Goal: Task Accomplishment & Management: Manage account settings

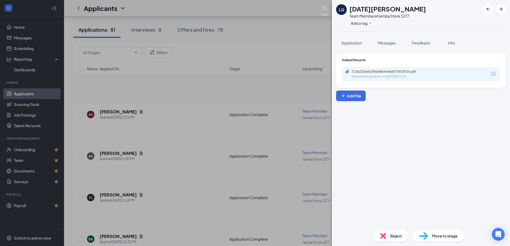
click at [323, 10] on img at bounding box center [324, 10] width 7 height 10
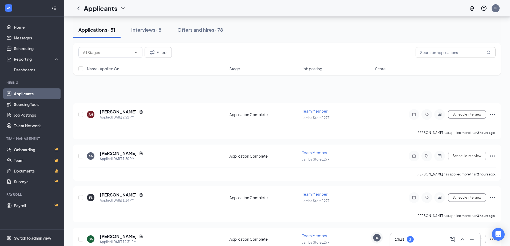
click at [435, 235] on div "Chat 3" at bounding box center [435, 239] width 82 height 9
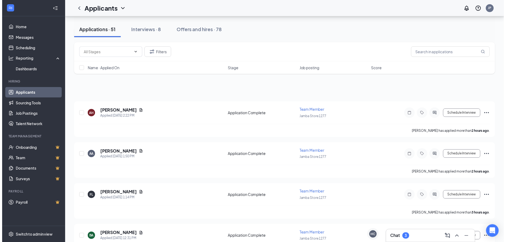
scroll to position [6222, 0]
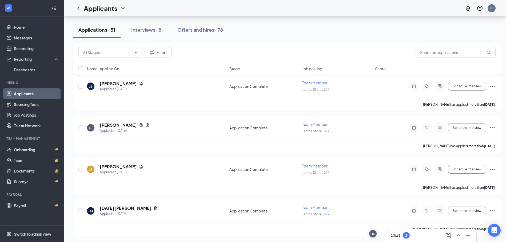
click at [458, 234] on icon "ChevronUp" at bounding box center [458, 235] width 6 height 6
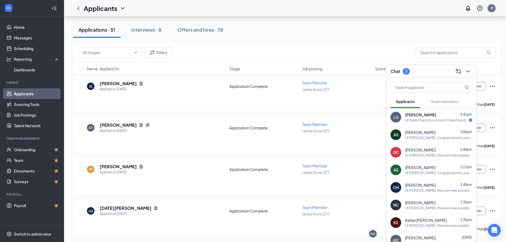
click at [407, 116] on span "[PERSON_NAME]" at bounding box center [420, 114] width 31 height 5
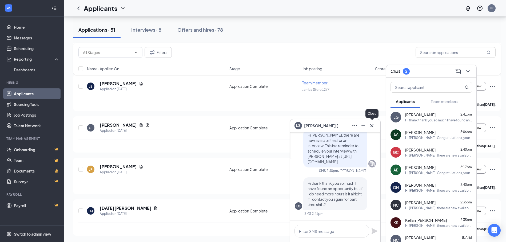
click at [374, 126] on icon "Cross" at bounding box center [371, 126] width 6 height 6
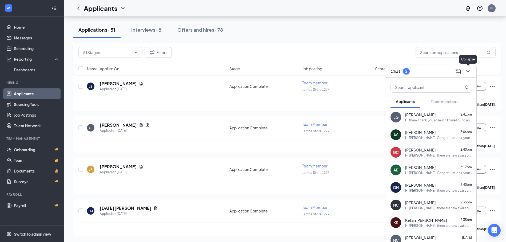
click at [465, 73] on icon "ChevronDown" at bounding box center [467, 71] width 6 height 6
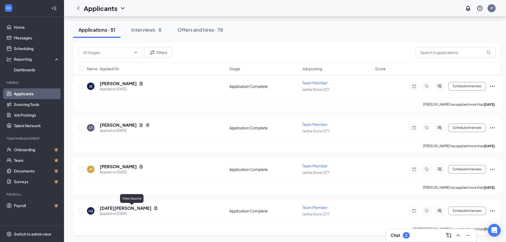
click at [153, 207] on icon "Document" at bounding box center [155, 208] width 4 height 4
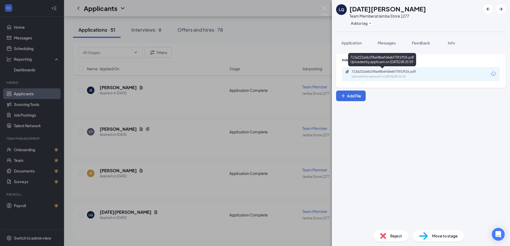
click at [402, 71] on div "713a222a6b2f8a68befd6ebf70f1ff26.pdf" at bounding box center [388, 72] width 75 height 4
click at [392, 234] on span "Reject" at bounding box center [396, 236] width 12 height 6
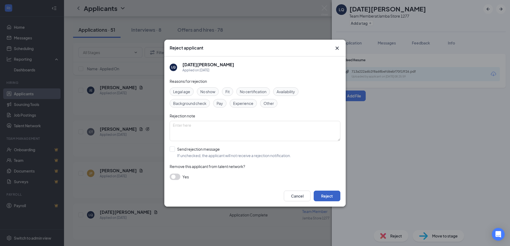
click at [330, 200] on button "Reject" at bounding box center [326, 196] width 27 height 11
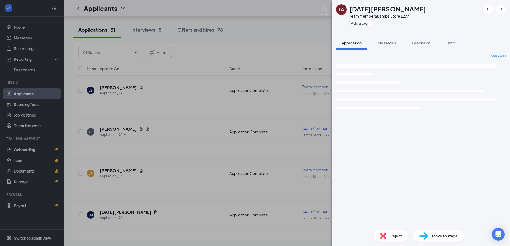
click at [323, 9] on img at bounding box center [324, 10] width 7 height 10
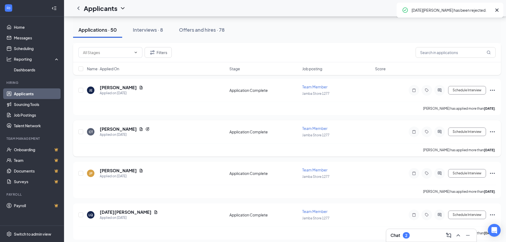
scroll to position [6222, 0]
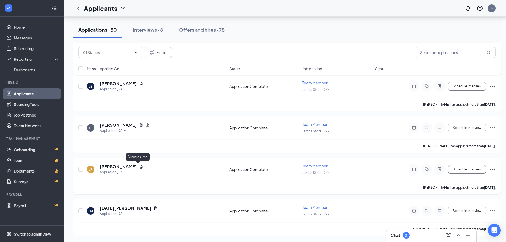
click at [140, 165] on icon "Document" at bounding box center [141, 166] width 3 height 3
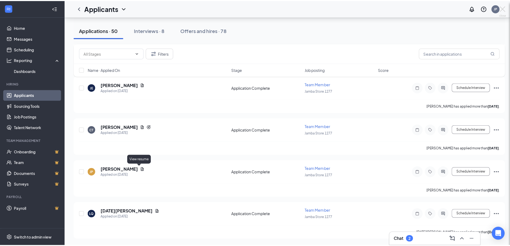
scroll to position [6218, 0]
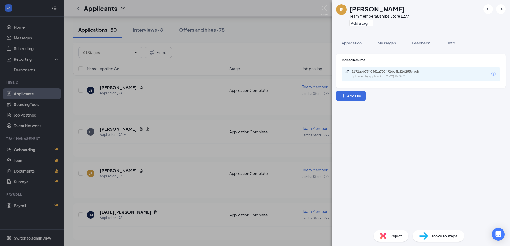
click at [368, 72] on div "8172aeb7340461a700491dd6b21d253c.pdf" at bounding box center [388, 72] width 75 height 4
click at [347, 45] on span "Application" at bounding box center [351, 43] width 20 height 5
click at [351, 46] on button "Application" at bounding box center [351, 42] width 31 height 13
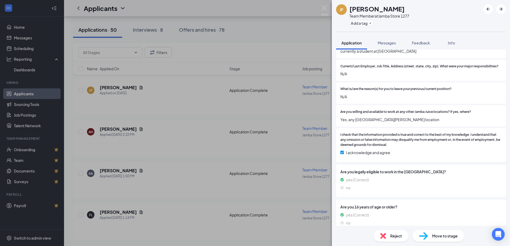
scroll to position [211, 0]
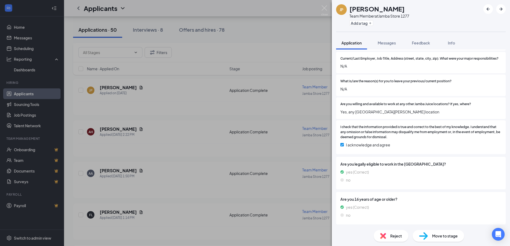
click at [398, 237] on span "Reject" at bounding box center [396, 236] width 12 height 6
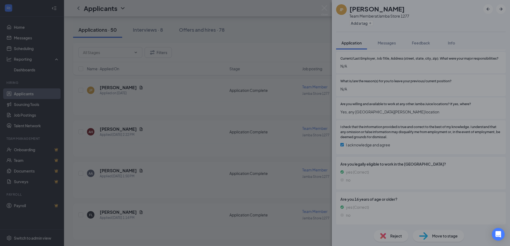
scroll to position [209, 0]
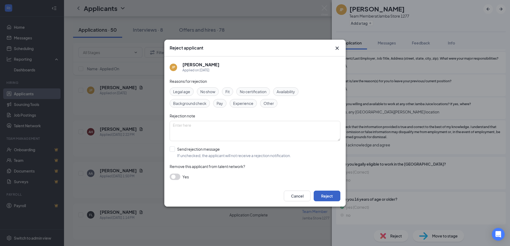
click at [329, 195] on button "Reject" at bounding box center [326, 196] width 27 height 11
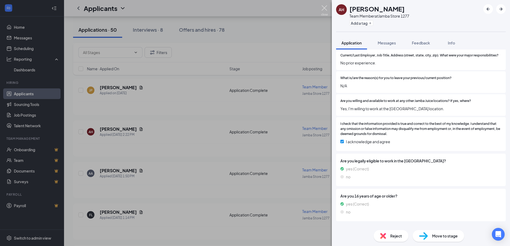
scroll to position [180, 0]
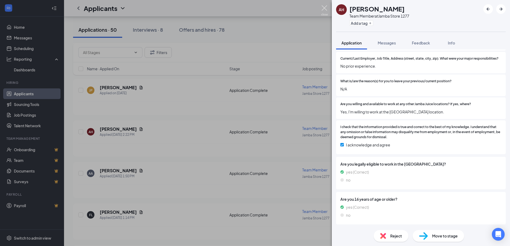
click at [324, 11] on img at bounding box center [324, 10] width 7 height 10
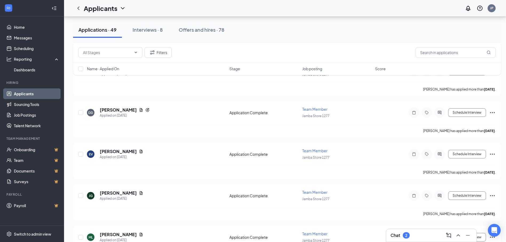
scroll to position [7345, 0]
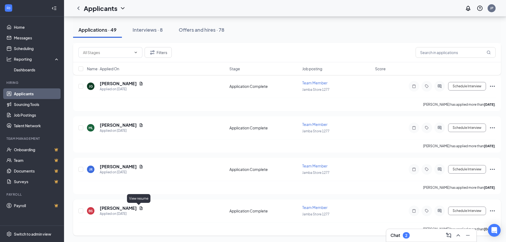
click at [140, 207] on icon "Document" at bounding box center [141, 208] width 3 height 3
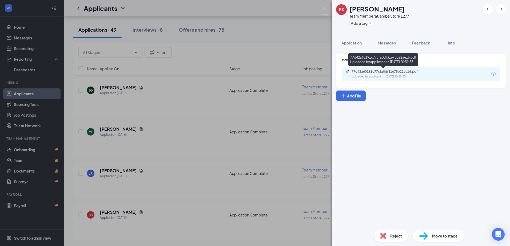
click at [376, 74] on div "77d42a60191c77cfa0df31e75b22ae16.pdf Uploaded by applicant on [DATE] 20:59:53" at bounding box center [388, 74] width 86 height 9
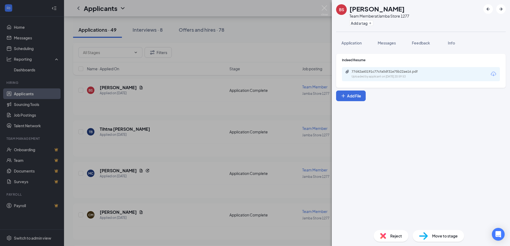
click at [357, 40] on div "Application" at bounding box center [351, 42] width 20 height 5
click at [355, 45] on span "Application" at bounding box center [351, 43] width 20 height 5
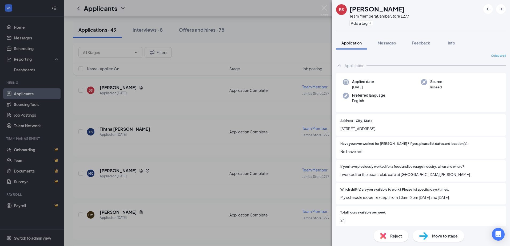
click at [453, 237] on span "Move to stage" at bounding box center [445, 236] width 26 height 6
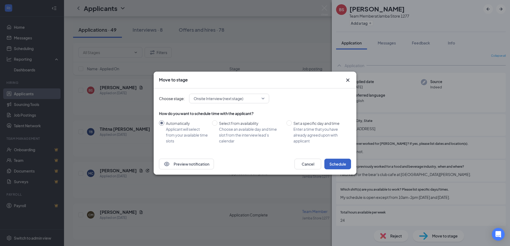
click at [340, 164] on button "Schedule" at bounding box center [337, 164] width 27 height 11
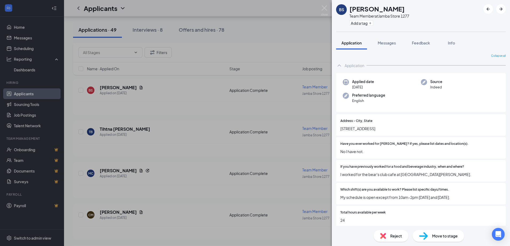
click at [319, 11] on div "BS [PERSON_NAME] Team Member at Jamba Store 1277 Add a tag Application Messages…" at bounding box center [255, 123] width 510 height 246
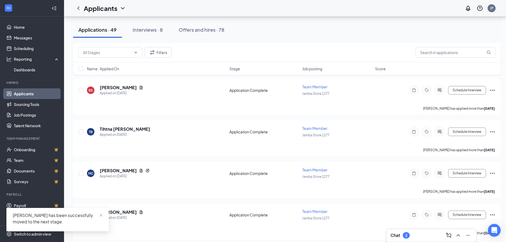
click at [321, 10] on div "Applicants JP" at bounding box center [285, 8] width 442 height 17
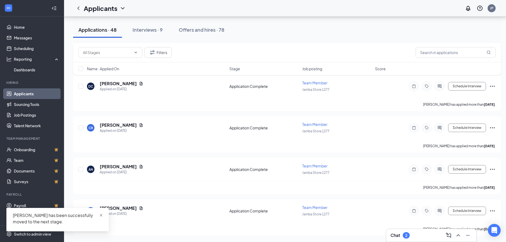
click at [101, 215] on span "close" at bounding box center [101, 216] width 4 height 4
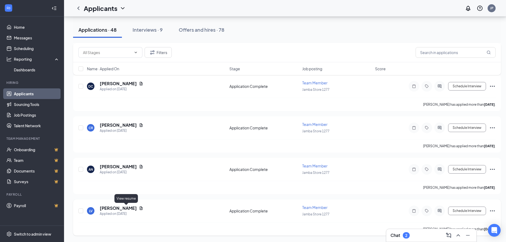
click at [139, 207] on icon "Document" at bounding box center [141, 208] width 4 height 4
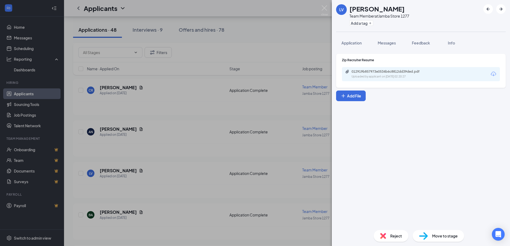
scroll to position [7632, 0]
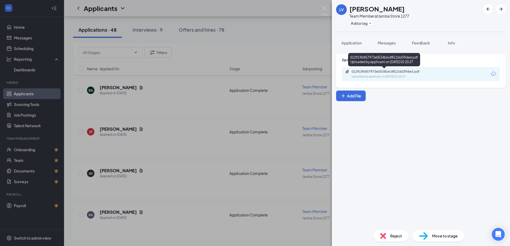
click at [350, 76] on div "012919b857973e0534b6c8812dd39ded.pdf Uploaded by applicant on [DATE] 02:20:27" at bounding box center [388, 74] width 86 height 9
click at [357, 43] on span "Application" at bounding box center [351, 43] width 20 height 5
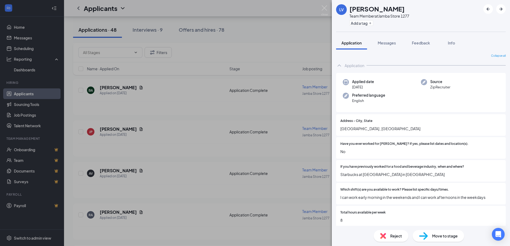
scroll to position [98, 0]
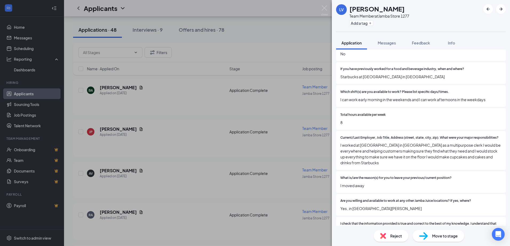
click at [385, 235] on img at bounding box center [383, 236] width 6 height 6
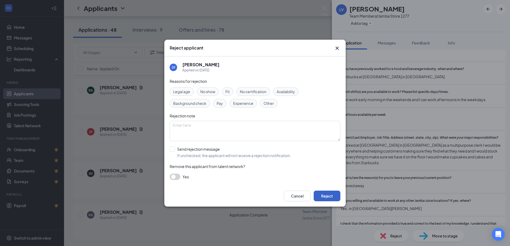
click at [322, 197] on button "Reject" at bounding box center [326, 196] width 27 height 11
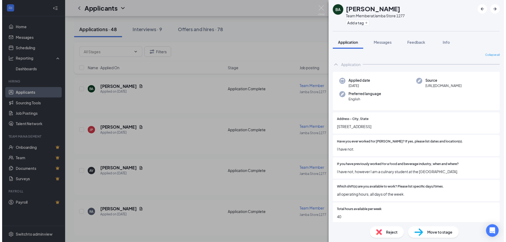
scroll to position [195, 0]
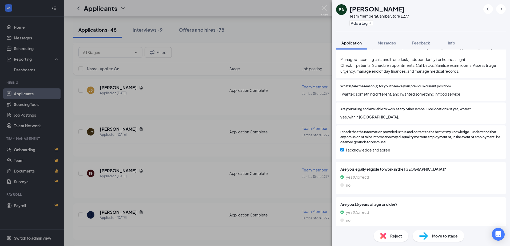
click at [325, 6] on img at bounding box center [324, 10] width 7 height 10
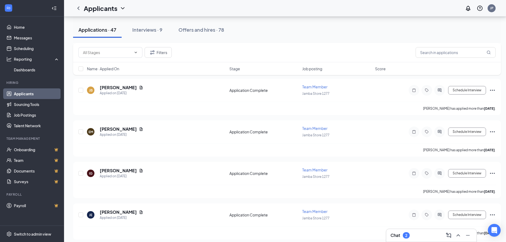
scroll to position [7677, 0]
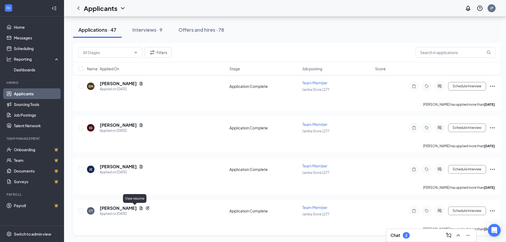
click at [139, 209] on icon "Document" at bounding box center [141, 208] width 4 height 4
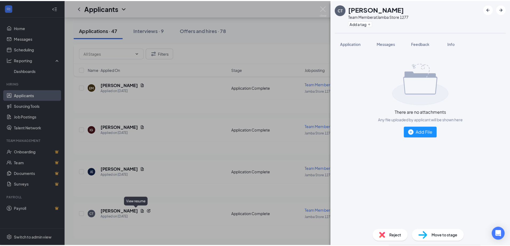
scroll to position [7673, 0]
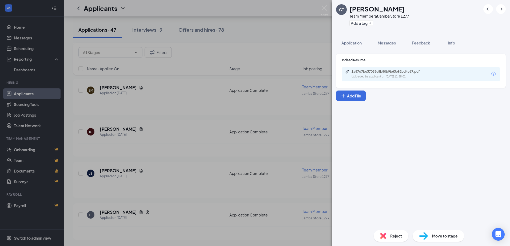
click at [134, 213] on div "CT Cecelie Tonero Team Member at Jamba Store 1277 Add a tag Application Message…" at bounding box center [255, 123] width 510 height 246
click at [368, 68] on div "1a87d7be37055e5b80b9b63e92bd4e67.pdf Uploaded by applicant on Aug 21, 2025 at 1…" at bounding box center [421, 74] width 158 height 14
drag, startPoint x: 367, startPoint y: 74, endPoint x: 351, endPoint y: 1, distance: 74.8
click at [367, 74] on div "Name · Applied On Stage Job posting Score" at bounding box center [286, 68] width 427 height 13
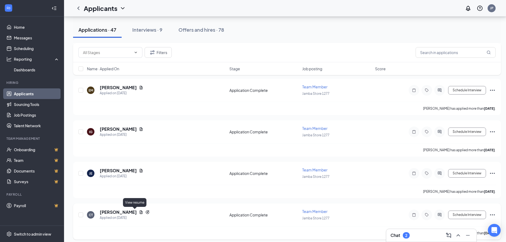
click at [139, 213] on icon "Document" at bounding box center [141, 212] width 4 height 4
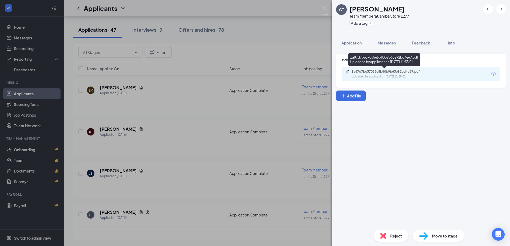
click at [350, 74] on div "1a87d7be37055e5b80b9b63e92bd4e67.pdf Uploaded by applicant on Aug 21, 2025 at 1…" at bounding box center [388, 74] width 86 height 9
click at [342, 44] on span "Application" at bounding box center [351, 43] width 20 height 5
click at [344, 43] on span "Application" at bounding box center [351, 43] width 20 height 5
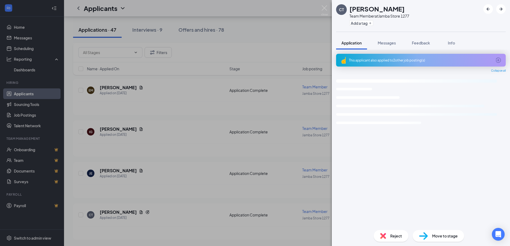
click at [352, 44] on span "Application" at bounding box center [351, 43] width 20 height 5
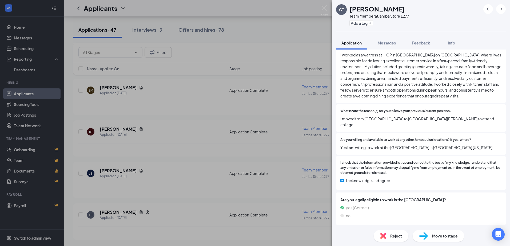
scroll to position [244, 0]
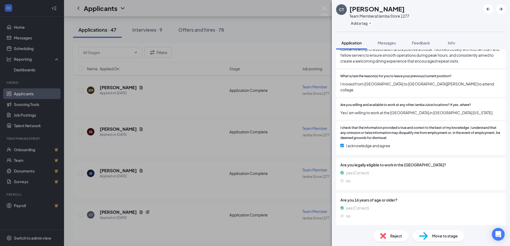
click at [385, 233] on div "Reject" at bounding box center [390, 236] width 35 height 12
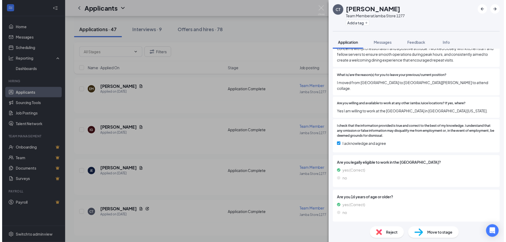
scroll to position [242, 0]
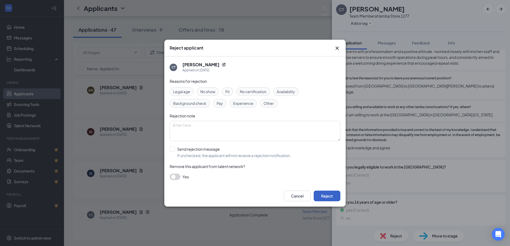
click at [324, 194] on button "Reject" at bounding box center [326, 196] width 27 height 11
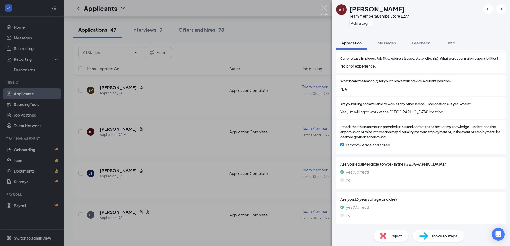
click at [323, 8] on img at bounding box center [324, 10] width 7 height 10
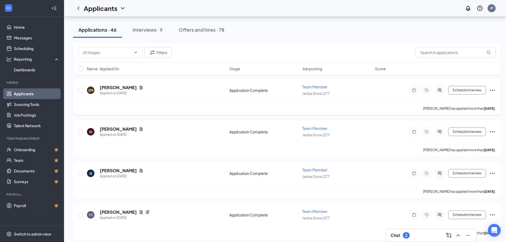
scroll to position [7677, 0]
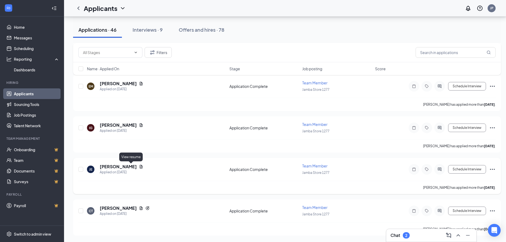
click at [140, 168] on icon "Document" at bounding box center [141, 166] width 3 height 3
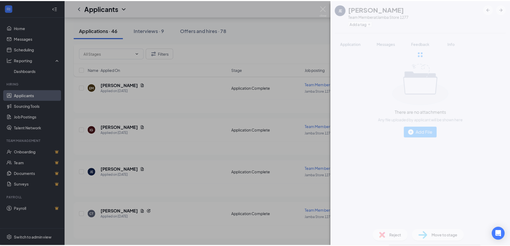
scroll to position [7673, 0]
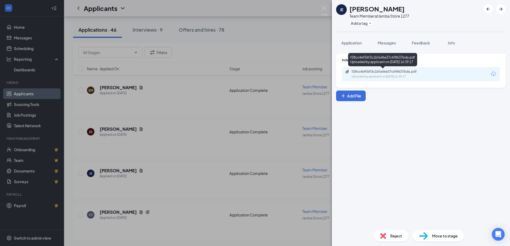
click at [370, 77] on div "Uploaded by applicant on Aug 21, 2025 at 16:39:17" at bounding box center [391, 77] width 80 height 4
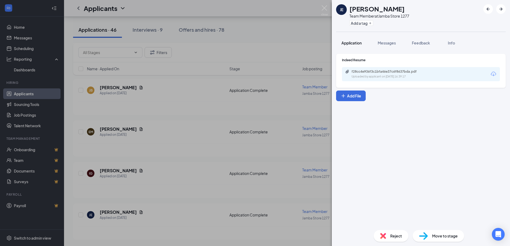
click at [351, 39] on button "Application" at bounding box center [351, 42] width 31 height 13
click at [350, 40] on button "Application" at bounding box center [351, 42] width 31 height 13
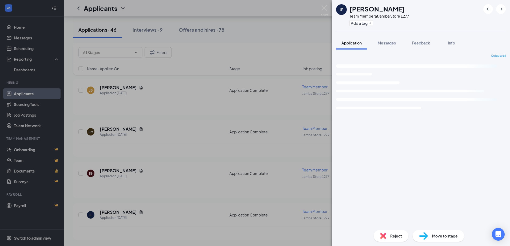
click at [360, 45] on span "Application" at bounding box center [351, 43] width 20 height 5
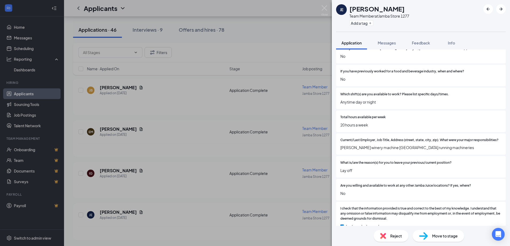
scroll to position [98, 0]
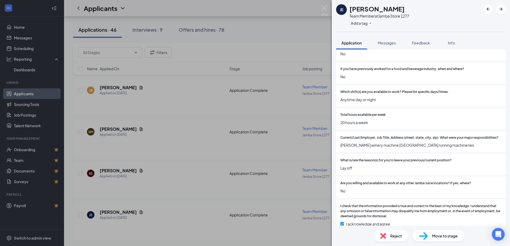
click at [394, 237] on span "Reject" at bounding box center [396, 236] width 12 height 6
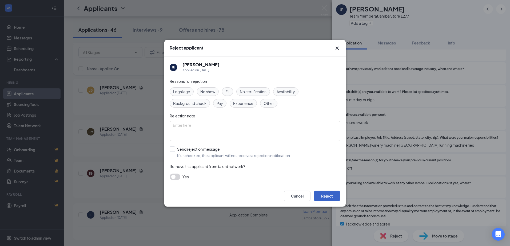
click at [326, 199] on button "Reject" at bounding box center [326, 196] width 27 height 11
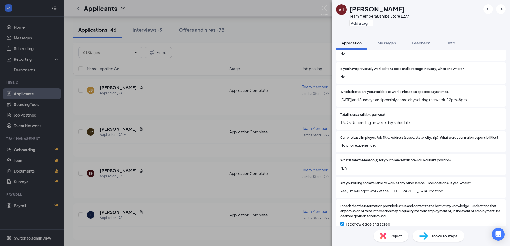
click at [329, 7] on div "AH [PERSON_NAME] Team Member at Jamba Store 1277 Add a tag Application Messages…" at bounding box center [255, 123] width 510 height 246
click at [327, 8] on img at bounding box center [324, 10] width 7 height 10
click at [325, 9] on img at bounding box center [324, 10] width 7 height 10
click at [321, 8] on img at bounding box center [324, 10] width 7 height 10
click at [322, 6] on img at bounding box center [324, 10] width 7 height 10
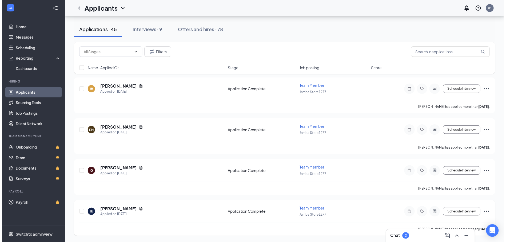
scroll to position [7511, 0]
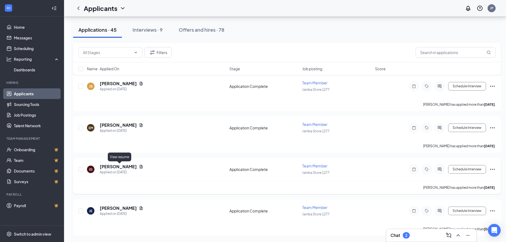
click at [139, 167] on icon "Document" at bounding box center [141, 167] width 4 height 4
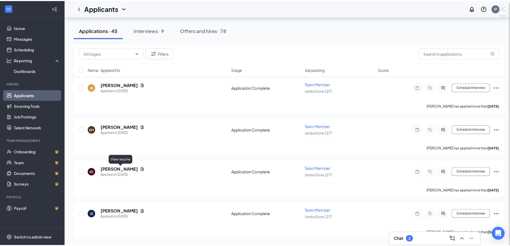
scroll to position [7507, 0]
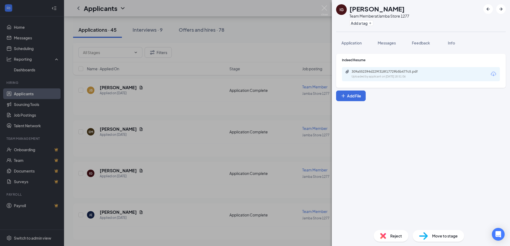
click at [369, 75] on div "309a552394d229f318f17729b5b477c5.pdf Uploaded by applicant on Aug 21, 2025 at 1…" at bounding box center [388, 74] width 86 height 9
click at [349, 42] on span "Application" at bounding box center [351, 43] width 20 height 5
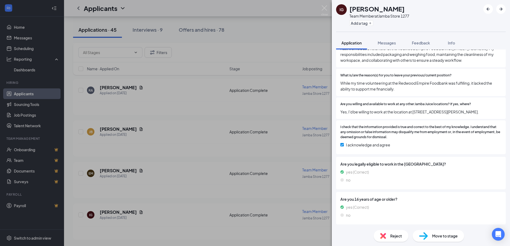
scroll to position [211, 0]
click at [431, 236] on div "Move to stage" at bounding box center [437, 236] width 51 height 12
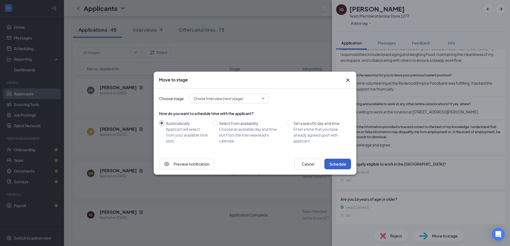
click at [328, 164] on button "Schedule" at bounding box center [337, 164] width 27 height 11
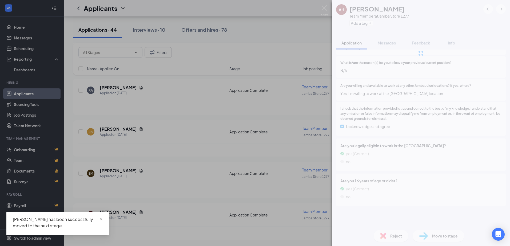
scroll to position [182, 0]
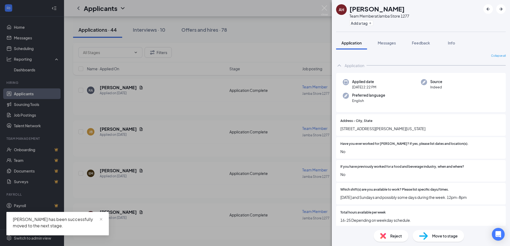
scroll to position [180, 0]
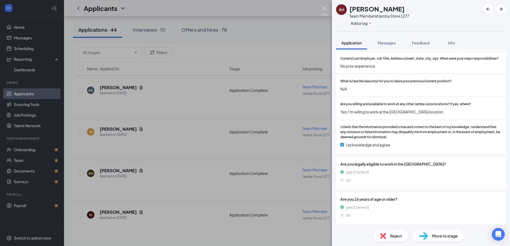
click at [324, 7] on img at bounding box center [324, 10] width 7 height 10
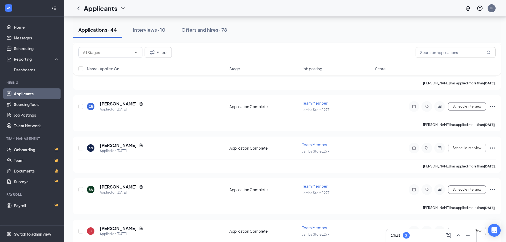
scroll to position [7345, 0]
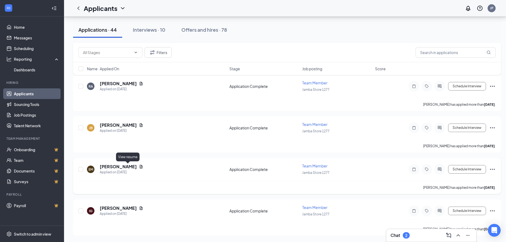
click at [139, 167] on icon "Document" at bounding box center [141, 167] width 4 height 4
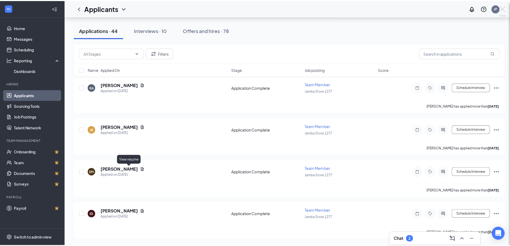
scroll to position [7341, 0]
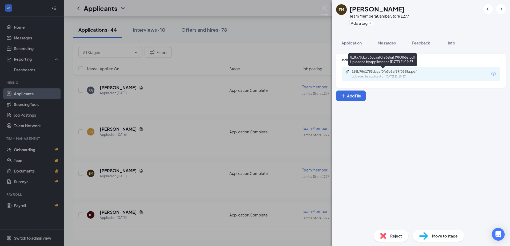
click at [371, 72] on div "818b78d1753dcaaf0fe3e5af39f0855a.pdf" at bounding box center [388, 72] width 75 height 4
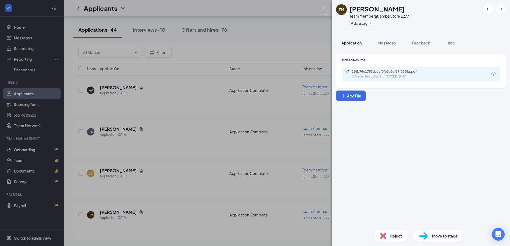
click at [354, 46] on button "Application" at bounding box center [351, 42] width 31 height 13
click at [354, 44] on span "Application" at bounding box center [351, 43] width 20 height 5
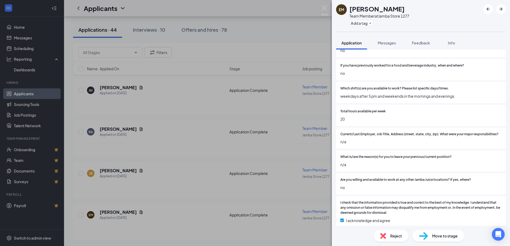
scroll to position [182, 0]
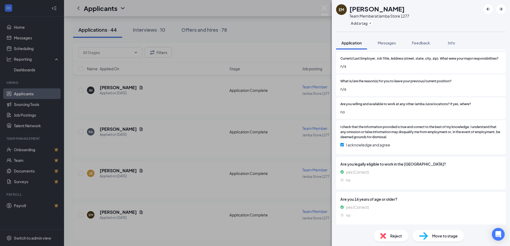
click at [393, 235] on span "Reject" at bounding box center [396, 236] width 12 height 6
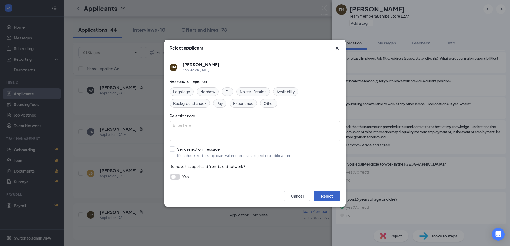
click at [337, 193] on button "Reject" at bounding box center [326, 196] width 27 height 11
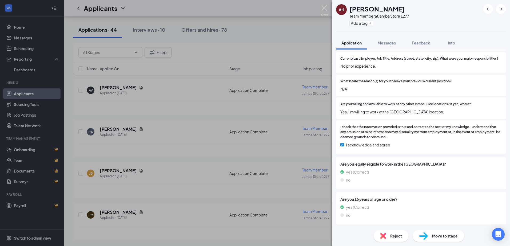
click at [323, 10] on img at bounding box center [324, 10] width 7 height 10
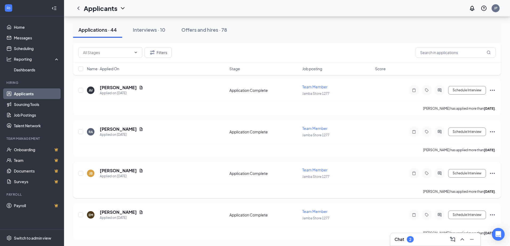
click at [139, 170] on icon "Document" at bounding box center [141, 171] width 4 height 4
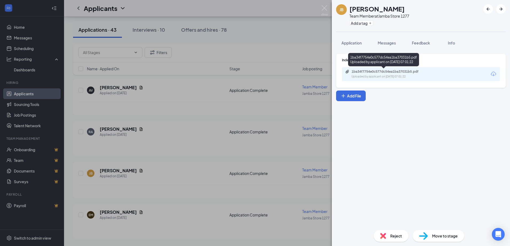
click at [385, 72] on div "1ba34f7754e0c577dc54ea1ba37031b5.pdf" at bounding box center [388, 72] width 75 height 4
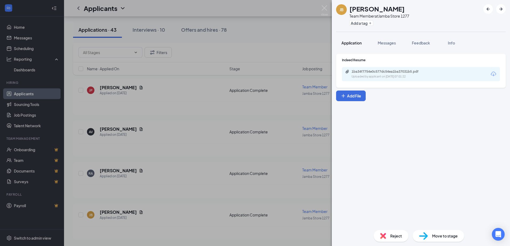
click at [353, 44] on span "Application" at bounding box center [351, 43] width 20 height 5
click at [350, 43] on span "Application" at bounding box center [351, 43] width 20 height 5
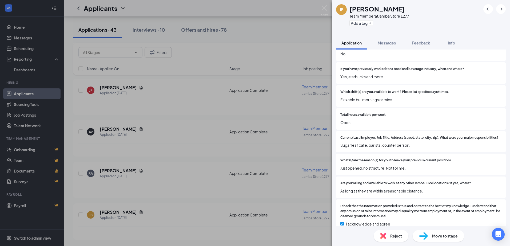
scroll to position [182, 0]
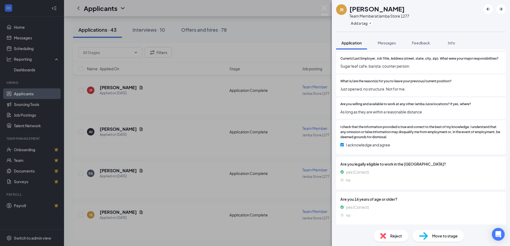
click at [390, 233] on span "Reject" at bounding box center [396, 236] width 12 height 6
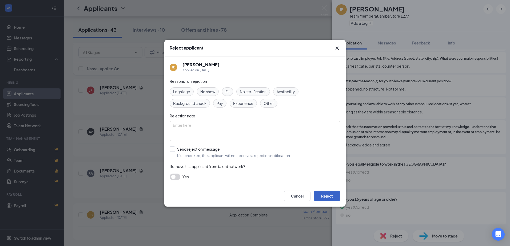
click at [335, 197] on button "Reject" at bounding box center [326, 196] width 27 height 11
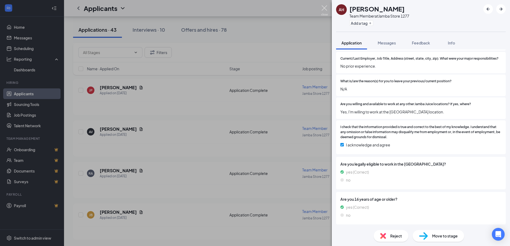
click at [326, 8] on img at bounding box center [324, 10] width 7 height 10
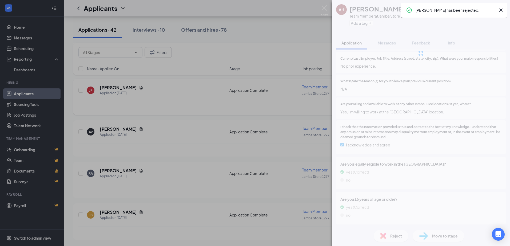
click at [324, 7] on div "Applicants JP" at bounding box center [287, 8] width 446 height 17
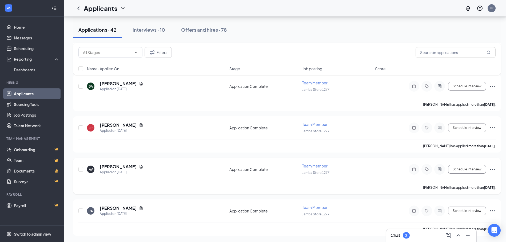
scroll to position [6846, 0]
click at [139, 208] on icon "Document" at bounding box center [141, 208] width 4 height 4
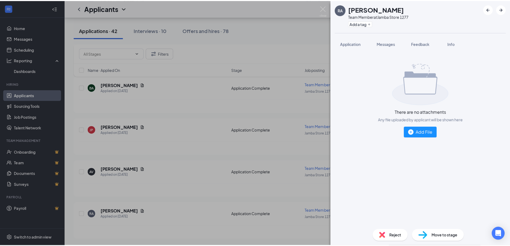
scroll to position [6842, 0]
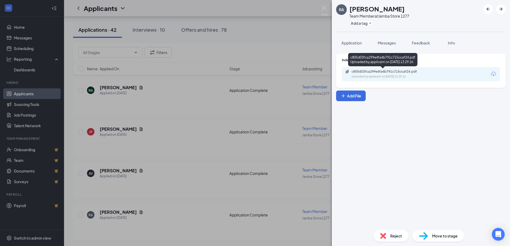
click at [401, 72] on div "c805d03fca299e4fa4b791c715ccaf24.pdf" at bounding box center [388, 72] width 75 height 4
click at [394, 236] on span "Reject" at bounding box center [396, 236] width 12 height 6
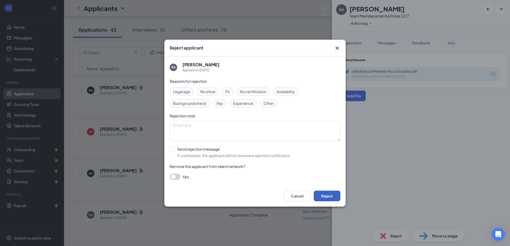
click at [334, 196] on button "Reject" at bounding box center [326, 196] width 27 height 11
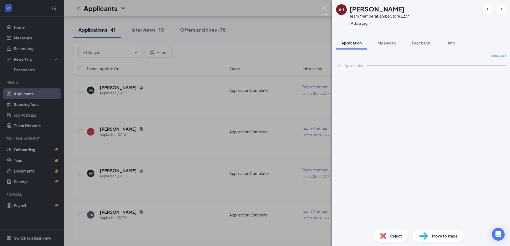
click at [323, 7] on img at bounding box center [324, 10] width 7 height 10
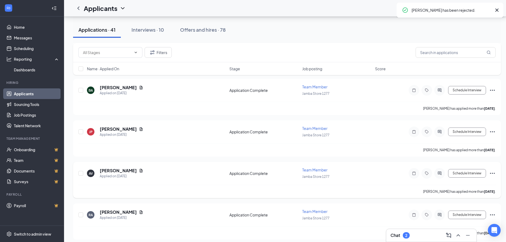
click at [139, 169] on icon "Document" at bounding box center [141, 171] width 4 height 4
click at [140, 169] on icon "Document" at bounding box center [141, 170] width 3 height 3
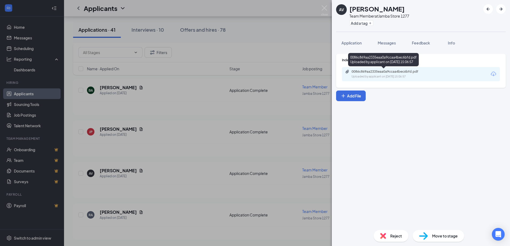
click at [376, 77] on div "Uploaded by applicant on Aug 22, 2025 at 15:06:57" at bounding box center [391, 77] width 80 height 4
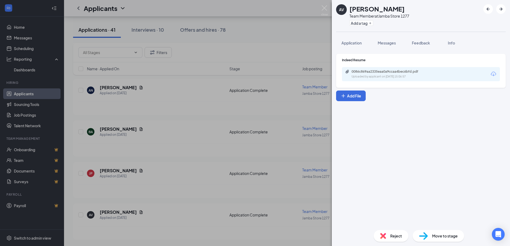
click at [426, 236] on img at bounding box center [423, 236] width 9 height 8
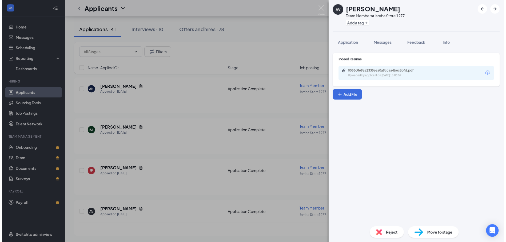
scroll to position [6675, 0]
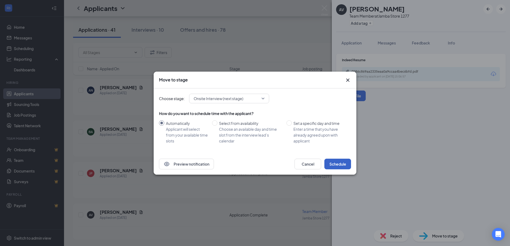
click at [335, 160] on button "Schedule" at bounding box center [337, 164] width 27 height 11
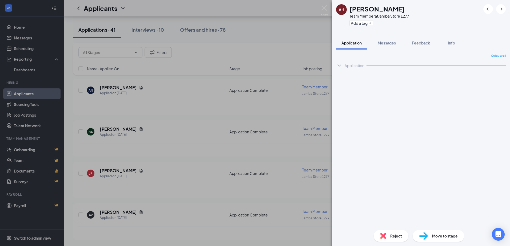
click at [319, 8] on div "AH [PERSON_NAME] Team Member at Jamba Store 1277 Add a tag Application Messages…" at bounding box center [255, 123] width 510 height 246
click at [324, 6] on img at bounding box center [324, 10] width 7 height 10
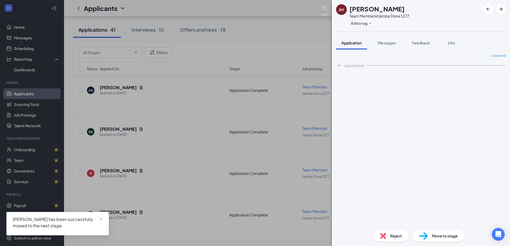
click at [324, 7] on div "Applicants JP" at bounding box center [287, 8] width 446 height 17
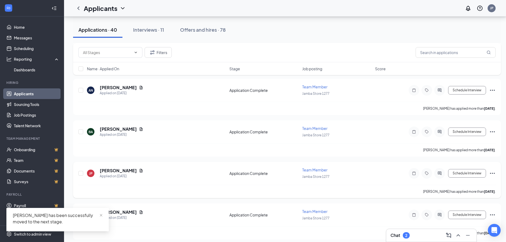
scroll to position [6679, 0]
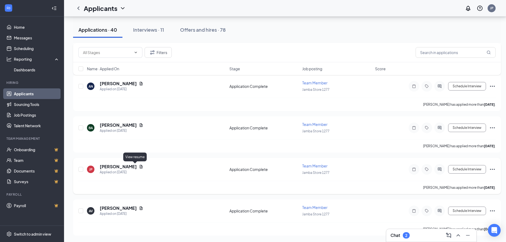
click at [140, 166] on icon "Document" at bounding box center [141, 166] width 3 height 3
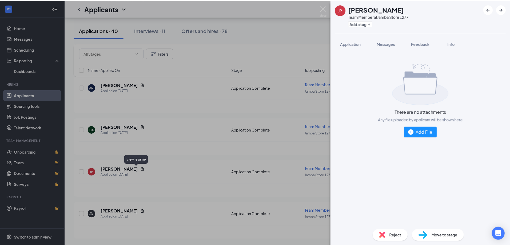
scroll to position [6675, 0]
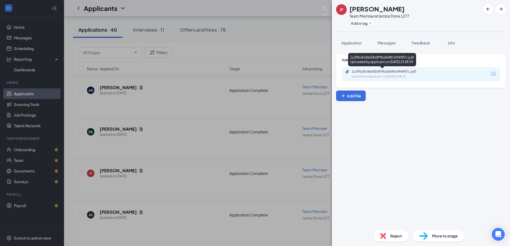
click at [375, 71] on div "1c2ffbdfc8e50b0ff9bd608fc094987c.pdf" at bounding box center [388, 72] width 75 height 4
click at [349, 41] on span "Application" at bounding box center [351, 43] width 20 height 5
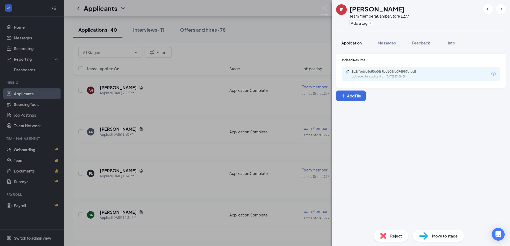
click at [349, 38] on button "Application" at bounding box center [351, 42] width 31 height 13
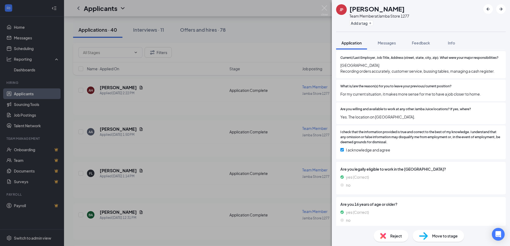
scroll to position [205, 0]
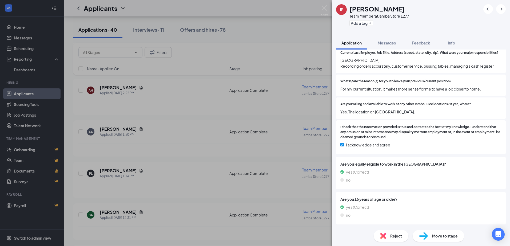
click at [400, 235] on span "Reject" at bounding box center [396, 236] width 12 height 6
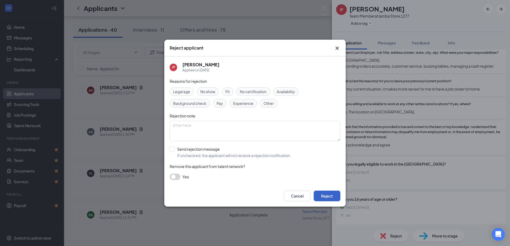
click at [321, 199] on button "Reject" at bounding box center [326, 196] width 27 height 11
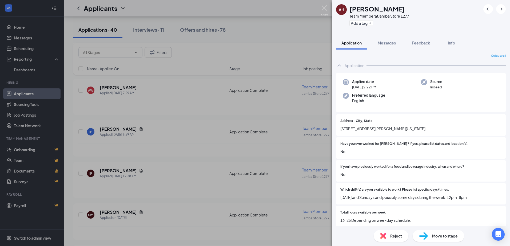
click at [321, 10] on img at bounding box center [324, 10] width 7 height 10
click at [323, 8] on div "Applicants JP" at bounding box center [287, 8] width 446 height 17
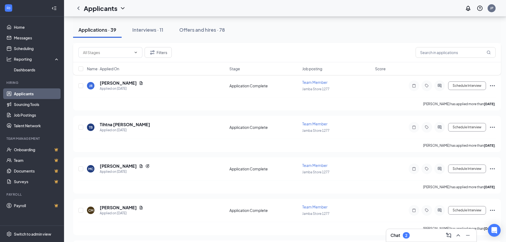
scroll to position [7968, 0]
drag, startPoint x: 140, startPoint y: 207, endPoint x: 167, endPoint y: 160, distance: 53.6
click at [140, 207] on icon "Document" at bounding box center [141, 208] width 4 height 4
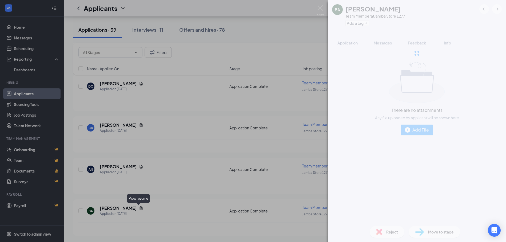
click at [139, 213] on div "BA Bryce Anderman Team Member at Jamba Store 1277 Add a tag Application Message…" at bounding box center [253, 121] width 506 height 242
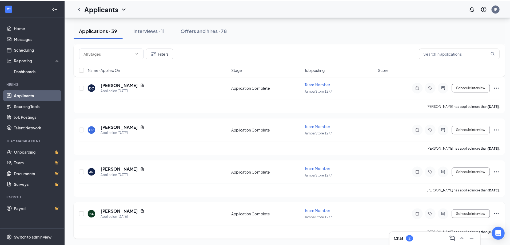
scroll to position [7964, 0]
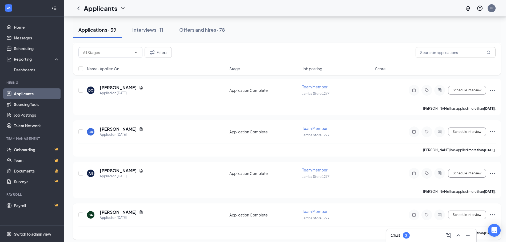
click at [140, 212] on icon "Document" at bounding box center [141, 212] width 3 height 3
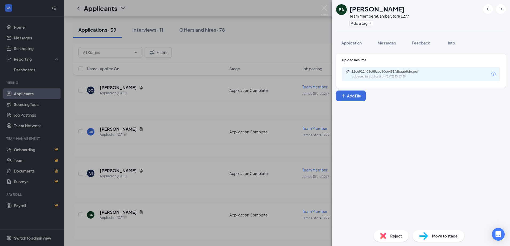
click at [387, 76] on div "Uploaded by applicant on Aug 22, 2025 at 23:13:59" at bounding box center [391, 77] width 80 height 4
click at [357, 46] on button "Application" at bounding box center [351, 42] width 31 height 13
click at [356, 46] on button "Application" at bounding box center [351, 42] width 31 height 13
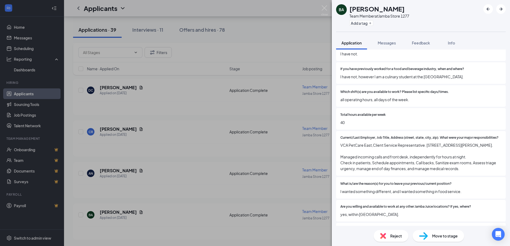
scroll to position [195, 0]
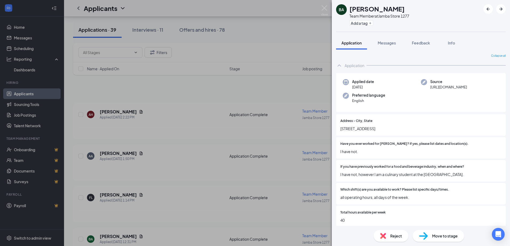
click at [382, 42] on span "Messages" at bounding box center [386, 43] width 18 height 5
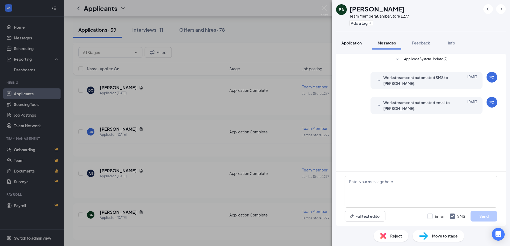
scroll to position [7964, 0]
click at [357, 39] on button "Application" at bounding box center [351, 42] width 31 height 13
click at [435, 236] on span "Move to stage" at bounding box center [445, 236] width 26 height 6
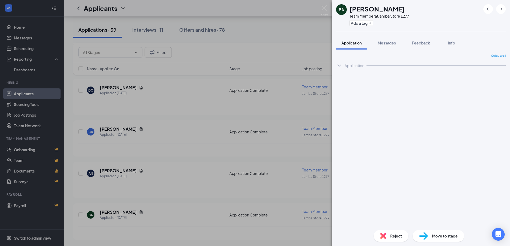
click at [438, 236] on span "Move to stage" at bounding box center [445, 236] width 26 height 6
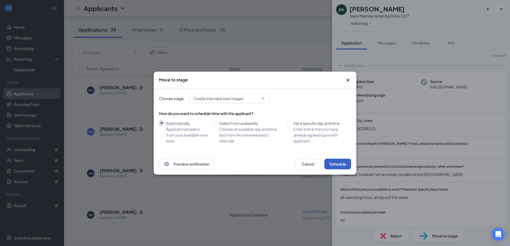
click at [335, 163] on button "Schedule" at bounding box center [337, 164] width 27 height 11
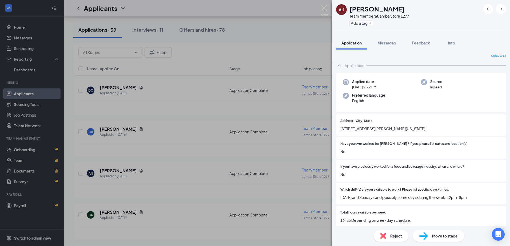
click at [325, 7] on img at bounding box center [324, 10] width 7 height 10
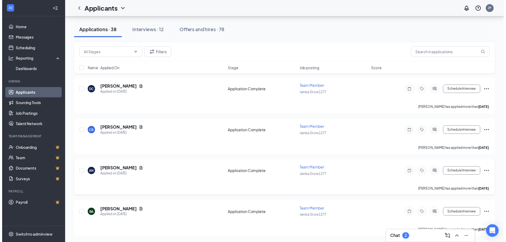
scroll to position [7968, 0]
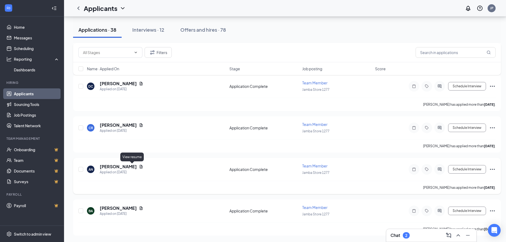
click at [139, 165] on icon "Document" at bounding box center [141, 167] width 4 height 4
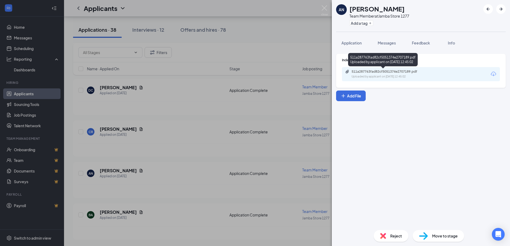
click at [365, 76] on div "Uploaded by applicant on Aug 23, 2025 at 12:45:02" at bounding box center [391, 77] width 80 height 4
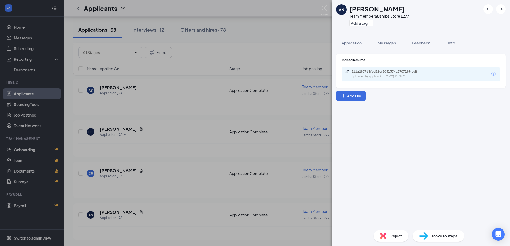
scroll to position [7756, 0]
click at [360, 44] on span "Application" at bounding box center [351, 43] width 20 height 5
click at [350, 43] on span "Application" at bounding box center [351, 43] width 20 height 5
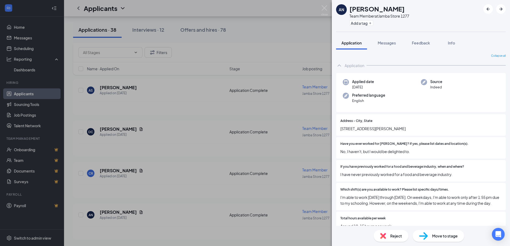
click at [386, 236] on div "Reject" at bounding box center [390, 236] width 35 height 12
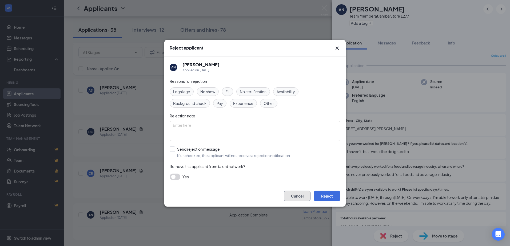
click at [309, 196] on button "Cancel" at bounding box center [297, 196] width 27 height 11
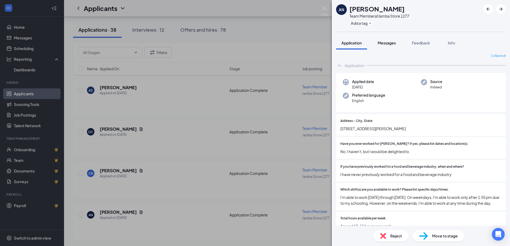
click at [385, 46] on button "Messages" at bounding box center [386, 42] width 29 height 13
click at [322, 7] on img at bounding box center [324, 10] width 7 height 10
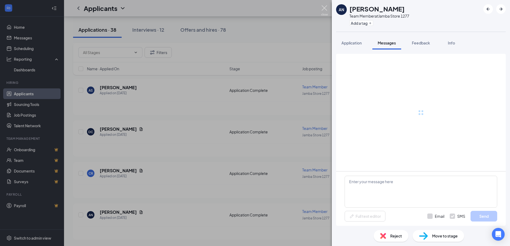
click at [326, 7] on img at bounding box center [324, 10] width 7 height 10
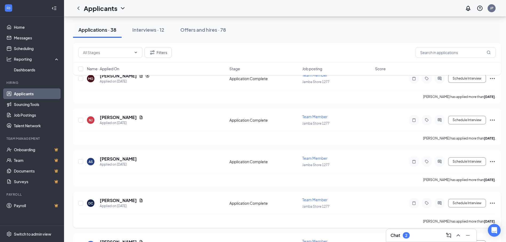
scroll to position [7760, 0]
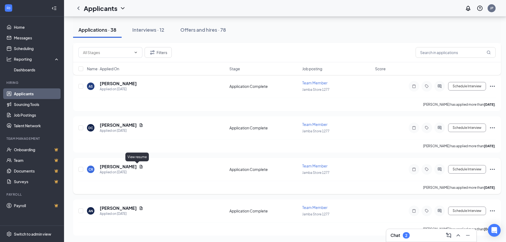
click at [140, 168] on icon "Document" at bounding box center [141, 166] width 3 height 3
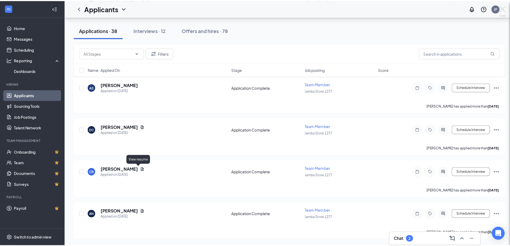
scroll to position [7756, 0]
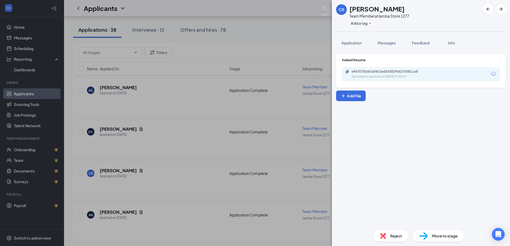
click at [365, 72] on div "e947075b5b3af8c2ed34382956273582.pdf" at bounding box center [388, 72] width 75 height 4
click at [397, 237] on span "Reject" at bounding box center [396, 236] width 12 height 6
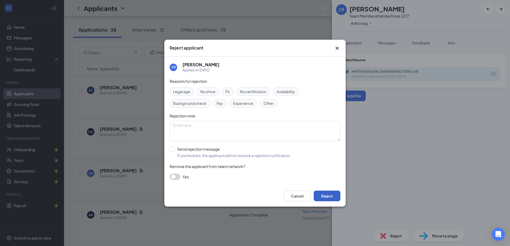
click at [328, 196] on button "Reject" at bounding box center [326, 196] width 27 height 11
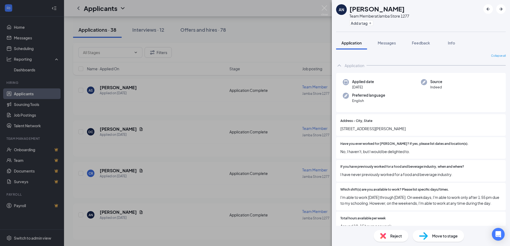
click at [328, 11] on div "AN Aubrey Neary Team Member at Jamba Store 1277 Add a tag Application Messages …" at bounding box center [255, 123] width 510 height 246
click at [325, 8] on img at bounding box center [324, 10] width 7 height 10
click at [323, 7] on img at bounding box center [324, 10] width 7 height 10
click at [327, 6] on div "Applicants JP" at bounding box center [287, 8] width 446 height 17
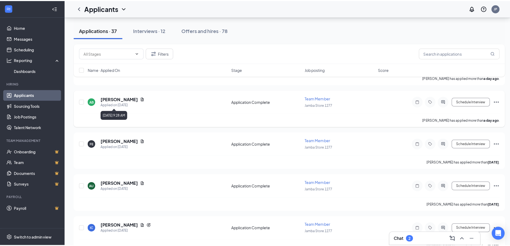
scroll to position [7170, 0]
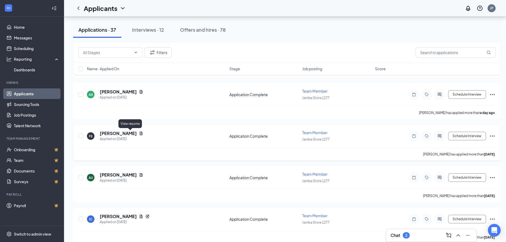
click at [139, 132] on icon "Document" at bounding box center [141, 133] width 4 height 4
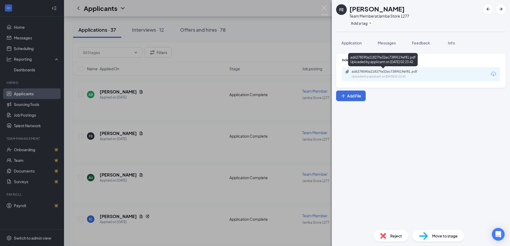
click at [369, 74] on div "ad6278590a21827fe32ec7389519ef81.pdf Uploaded by applicant on Aug 25, 2025 at 0…" at bounding box center [388, 74] width 86 height 9
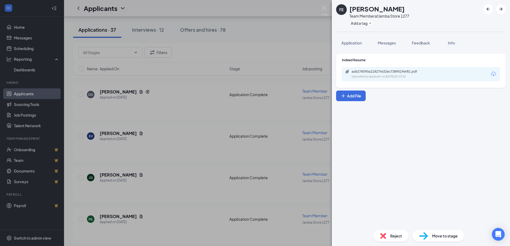
click at [393, 240] on div "Reject" at bounding box center [390, 236] width 35 height 12
click at [390, 234] on div "Reject applicant FE Frank Endert Applied on Aug 25 Reasons for rejection Legal …" at bounding box center [255, 123] width 510 height 246
click at [394, 236] on span "Reject" at bounding box center [396, 236] width 12 height 6
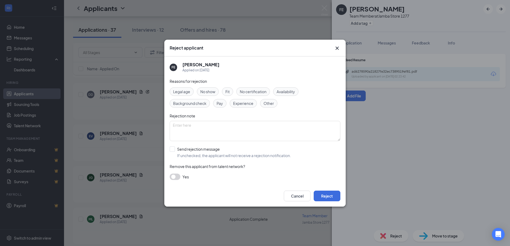
click at [333, 190] on div "Cancel Reject" at bounding box center [254, 195] width 181 height 21
click at [333, 193] on button "Reject" at bounding box center [326, 196] width 27 height 11
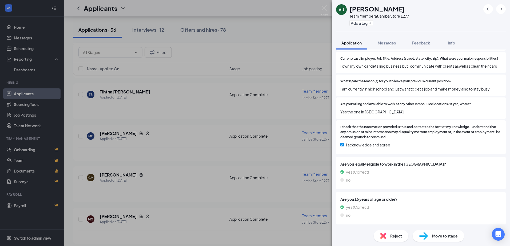
scroll to position [188, 0]
click at [323, 8] on img at bounding box center [324, 10] width 7 height 10
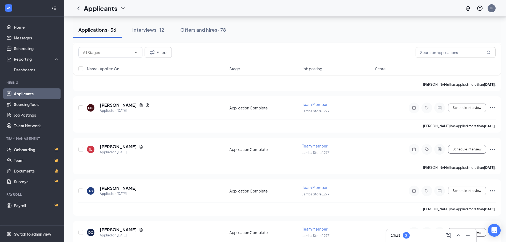
scroll to position [7345, 0]
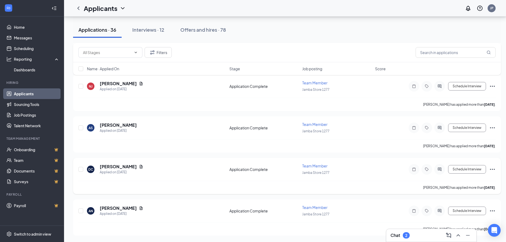
click at [130, 169] on div "Desirae Clark" at bounding box center [121, 167] width 43 height 6
click at [140, 168] on icon "Document" at bounding box center [141, 166] width 3 height 3
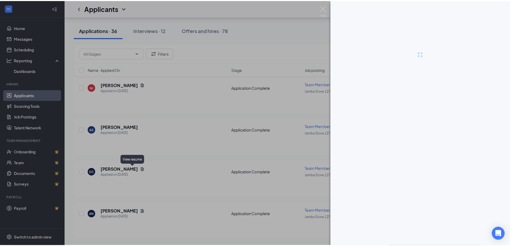
scroll to position [7341, 0]
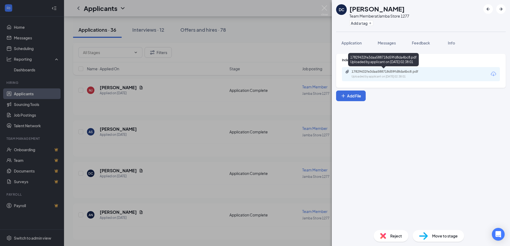
click at [379, 74] on div "17829432fe3daa588718d59fd8da4bc8.pdf Uploaded by applicant on Aug 24, 2025 at 0…" at bounding box center [388, 74] width 86 height 9
click at [391, 238] on span "Reject" at bounding box center [396, 236] width 12 height 6
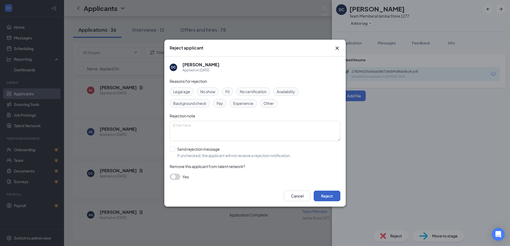
click at [320, 200] on button "Reject" at bounding box center [326, 196] width 27 height 11
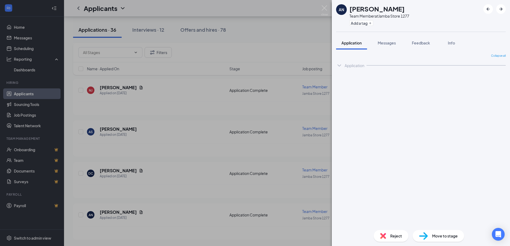
click at [322, 8] on img at bounding box center [324, 10] width 7 height 10
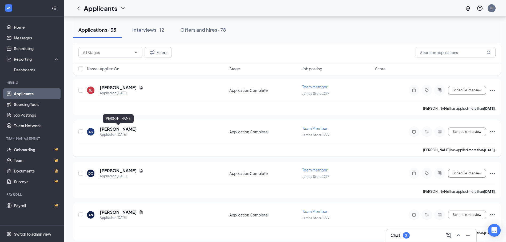
click at [130, 131] on h5 "Angelica Santana" at bounding box center [118, 129] width 37 height 6
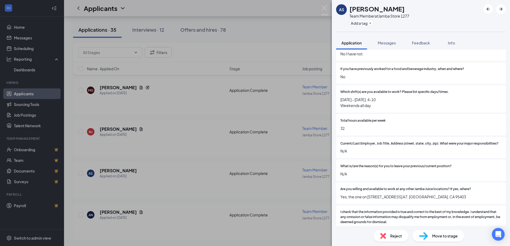
scroll to position [90, 0]
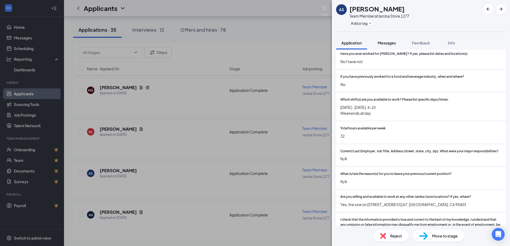
click at [387, 44] on span "Messages" at bounding box center [386, 43] width 18 height 5
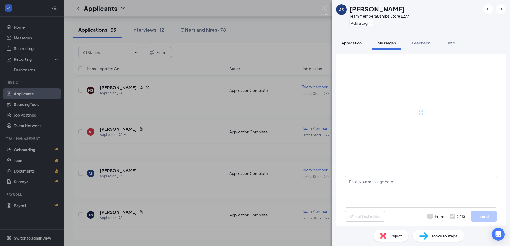
click at [360, 46] on button "Application" at bounding box center [351, 42] width 31 height 13
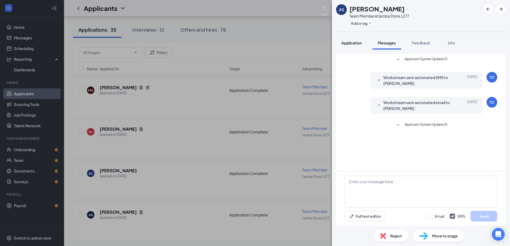
click at [355, 46] on button "Application" at bounding box center [351, 42] width 31 height 13
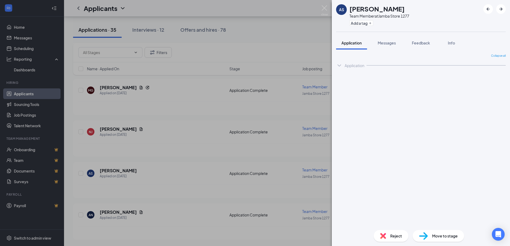
click at [356, 44] on span "Application" at bounding box center [351, 43] width 20 height 5
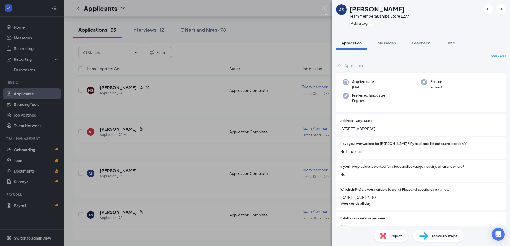
click at [398, 236] on span "Reject" at bounding box center [396, 236] width 12 height 6
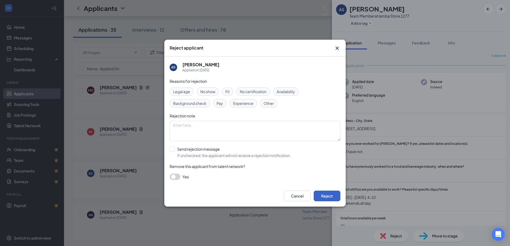
click at [329, 196] on button "Reject" at bounding box center [326, 196] width 27 height 11
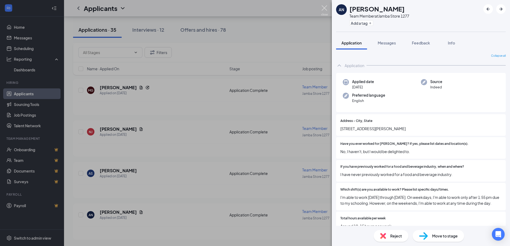
click at [322, 8] on img at bounding box center [324, 10] width 7 height 10
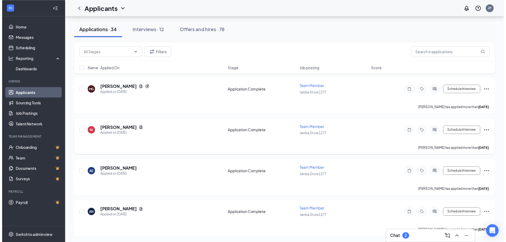
scroll to position [7137, 0]
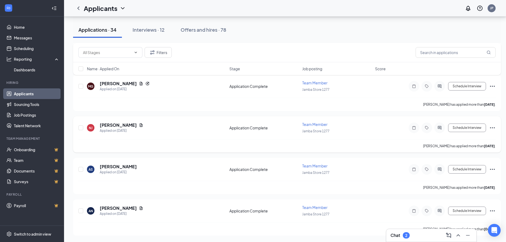
click at [133, 125] on div "Natalia Jimenez" at bounding box center [121, 125] width 43 height 6
click at [139, 125] on icon "Document" at bounding box center [141, 125] width 4 height 4
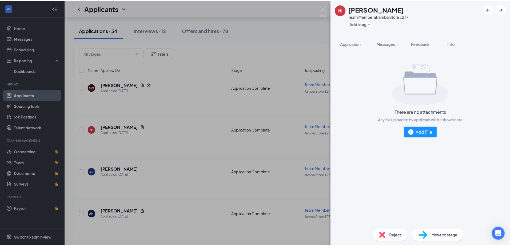
scroll to position [7133, 0]
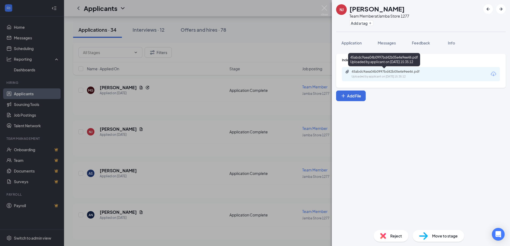
click at [380, 71] on div "45abdc9aea04b0997bd42b05e4e9ee46.pdf" at bounding box center [388, 72] width 75 height 4
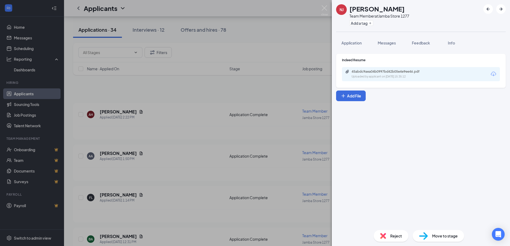
click at [394, 233] on span "Reject" at bounding box center [396, 236] width 12 height 6
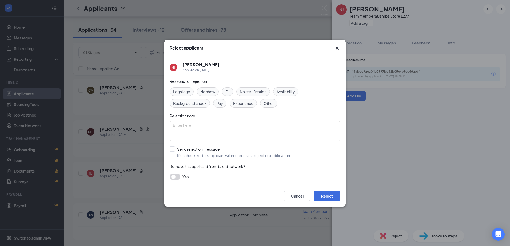
scroll to position [6925, 0]
click at [330, 197] on button "Reject" at bounding box center [326, 196] width 27 height 11
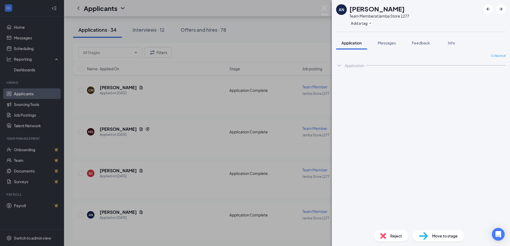
click at [328, 8] on div "AN Aubrey Neary Team Member at Jamba Store 1277 Add a tag Application Messages …" at bounding box center [255, 123] width 510 height 246
click at [327, 7] on img at bounding box center [324, 10] width 7 height 10
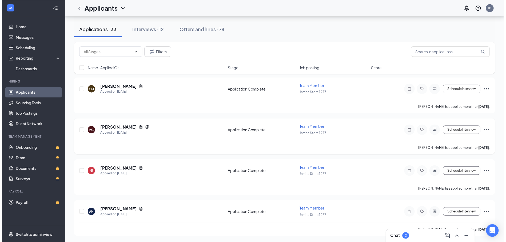
scroll to position [6929, 0]
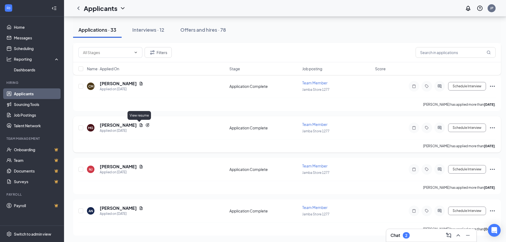
click at [139, 126] on icon "Document" at bounding box center [141, 125] width 4 height 4
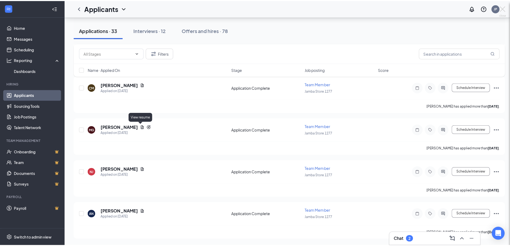
scroll to position [6925, 0]
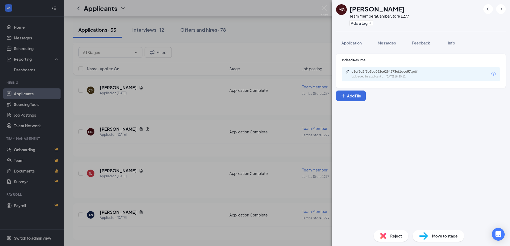
click at [349, 70] on div "c3cf8d2f3b5bc052c6284273ef1dce57.pdf" at bounding box center [388, 72] width 86 height 4
click at [399, 234] on span "Reject" at bounding box center [396, 236] width 12 height 6
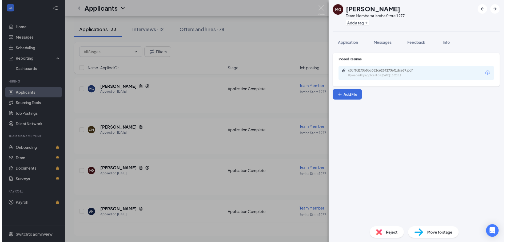
scroll to position [6717, 0]
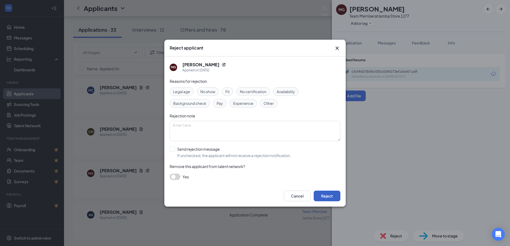
click at [330, 197] on button "Reject" at bounding box center [326, 196] width 27 height 11
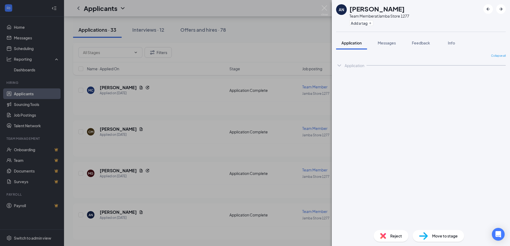
click at [328, 10] on div "AN Aubrey Neary Team Member at Jamba Store 1277 Add a tag Application Messages …" at bounding box center [255, 123] width 510 height 246
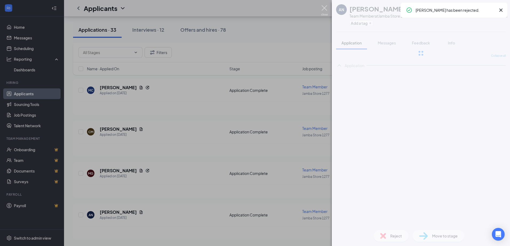
click at [327, 9] on img at bounding box center [324, 10] width 7 height 10
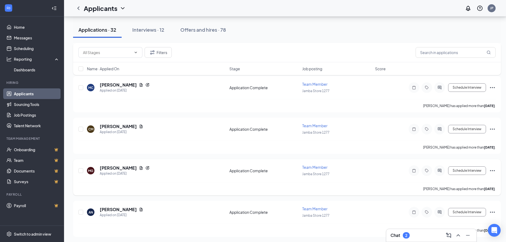
scroll to position [6721, 0]
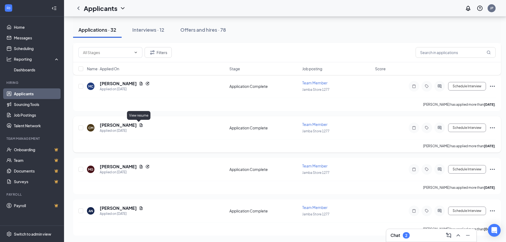
click at [139, 124] on icon "Document" at bounding box center [141, 125] width 4 height 4
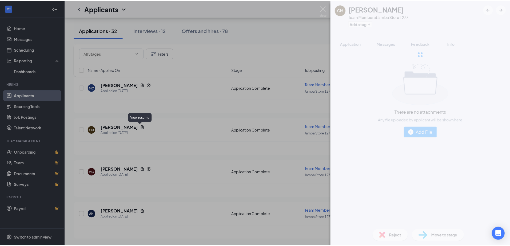
scroll to position [6717, 0]
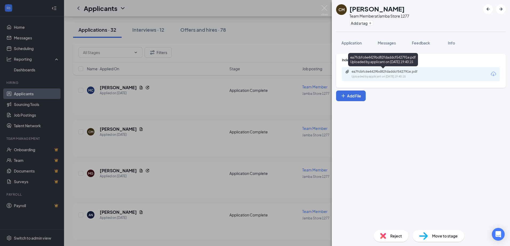
click at [401, 76] on div "Uploaded by applicant on Aug 24, 2025 at 19:40:15" at bounding box center [391, 77] width 80 height 4
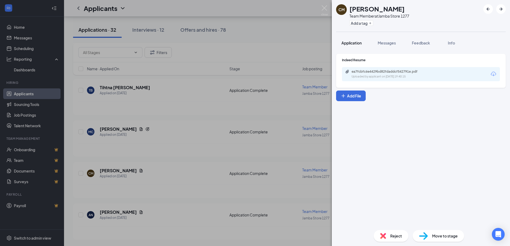
click at [357, 45] on span "Application" at bounding box center [351, 43] width 20 height 5
click at [350, 39] on button "Application" at bounding box center [351, 42] width 31 height 13
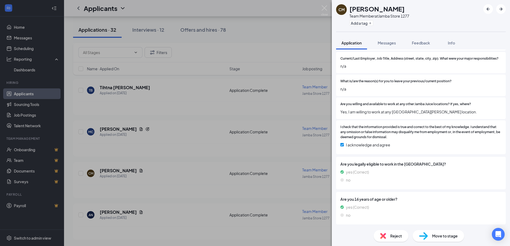
scroll to position [194, 0]
click at [393, 230] on div "Reject Move to stage" at bounding box center [420, 236] width 178 height 20
click at [393, 232] on div "Reject" at bounding box center [390, 236] width 35 height 12
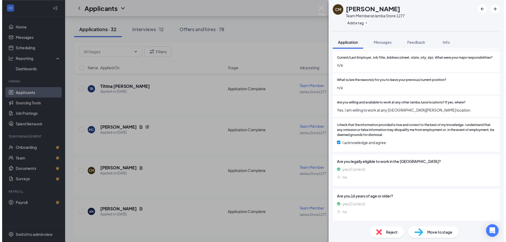
scroll to position [192, 0]
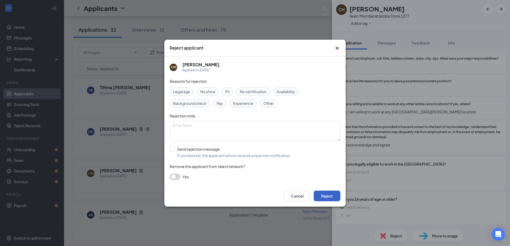
click at [328, 196] on button "Reject" at bounding box center [326, 196] width 27 height 11
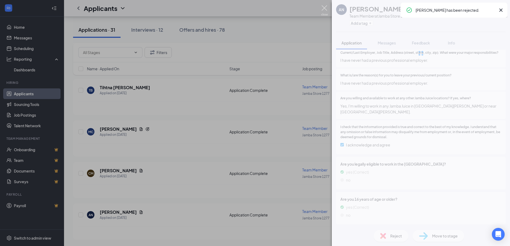
click at [322, 9] on img at bounding box center [324, 10] width 7 height 10
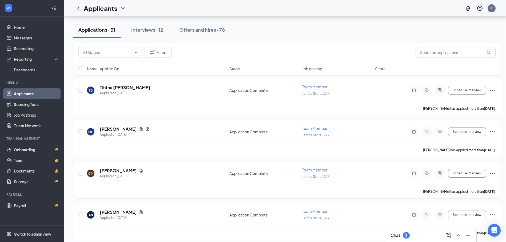
scroll to position [6513, 0]
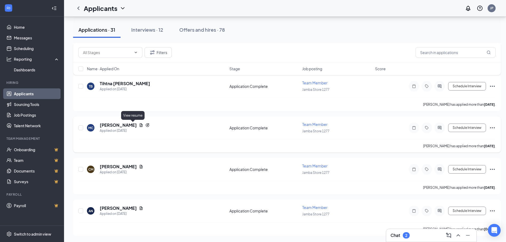
click at [139, 124] on icon "Document" at bounding box center [141, 125] width 4 height 4
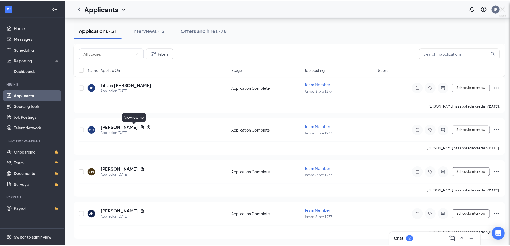
scroll to position [6509, 0]
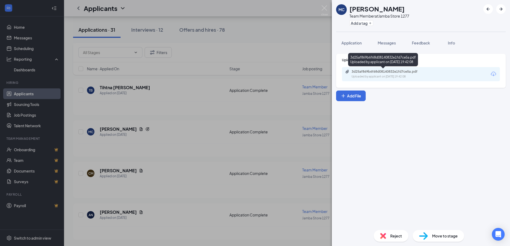
click at [372, 76] on div "Uploaded by applicant on Aug 24, 2025 at 19:42:08" at bounding box center [391, 77] width 80 height 4
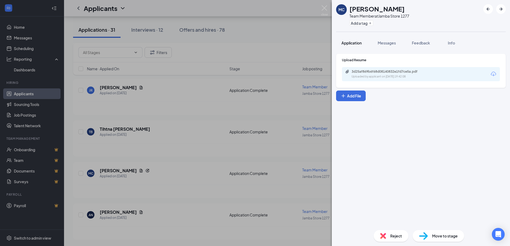
click at [355, 44] on span "Application" at bounding box center [351, 43] width 20 height 5
click at [354, 43] on span "Application" at bounding box center [351, 43] width 20 height 5
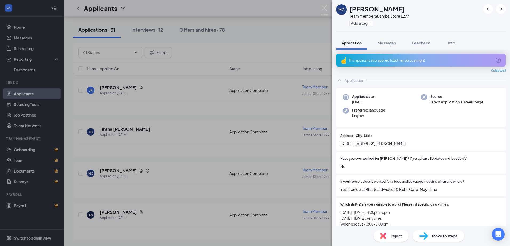
click at [500, 59] on div "This applicant also applied to 1 other job posting(s)" at bounding box center [420, 60] width 169 height 13
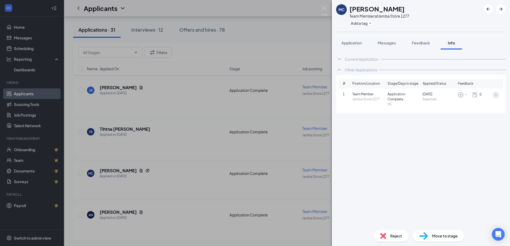
click at [394, 236] on span "Reject" at bounding box center [396, 236] width 12 height 6
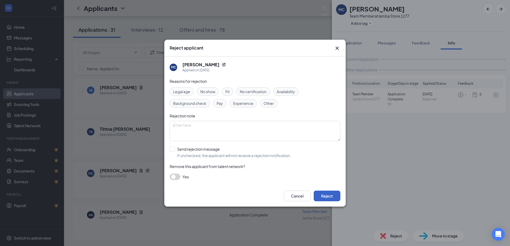
click at [331, 197] on button "Reject" at bounding box center [326, 196] width 27 height 11
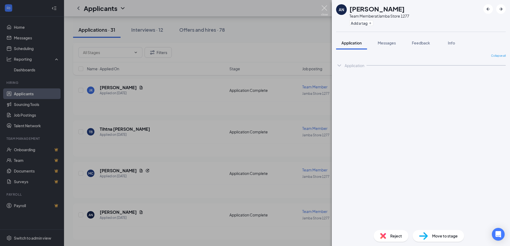
click at [321, 8] on img at bounding box center [324, 10] width 7 height 10
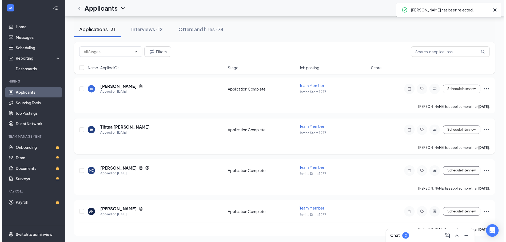
scroll to position [6305, 0]
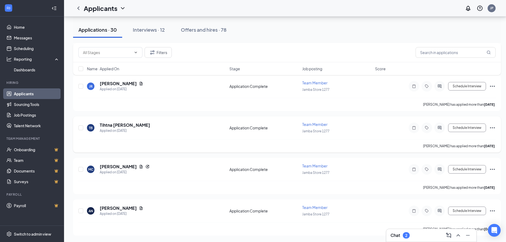
click at [125, 125] on h5 "Tihtna [PERSON_NAME]" at bounding box center [125, 125] width 50 height 6
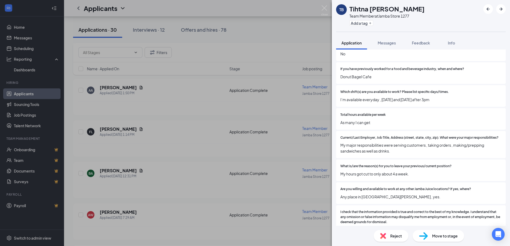
scroll to position [188, 0]
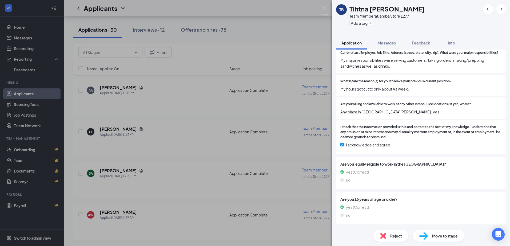
click at [391, 236] on span "Reject" at bounding box center [396, 236] width 12 height 6
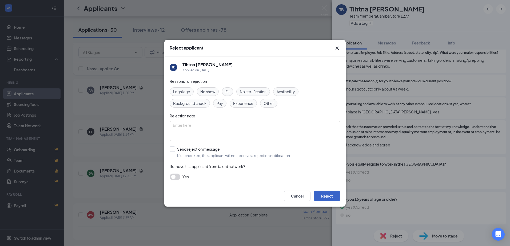
click at [320, 192] on button "Reject" at bounding box center [326, 196] width 27 height 11
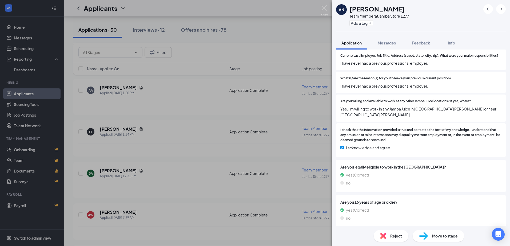
click at [325, 8] on img at bounding box center [324, 10] width 7 height 10
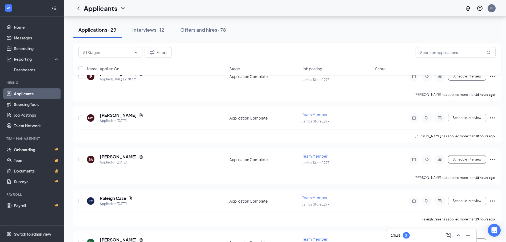
scroll to position [8176, 0]
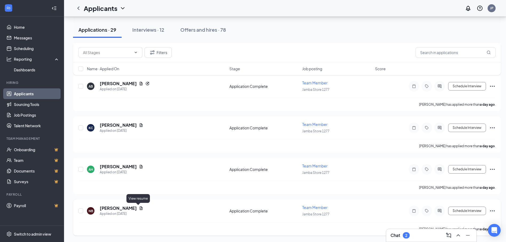
click at [139, 208] on icon "Document" at bounding box center [141, 208] width 4 height 4
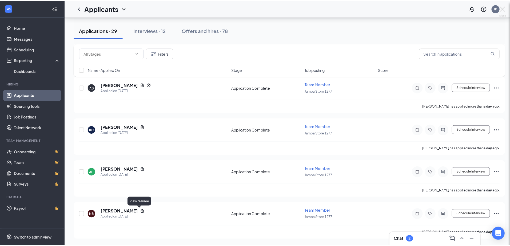
scroll to position [8172, 0]
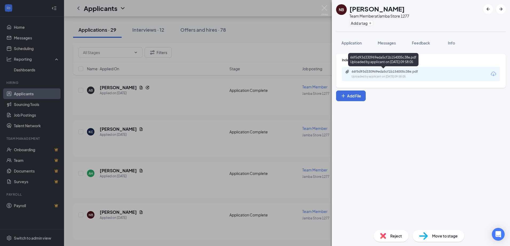
click at [377, 74] on div "66f5d93d330969eda5cf1b154005c38e.pdf Uploaded by applicant on Aug 25, 2025 at 0…" at bounding box center [388, 74] width 86 height 9
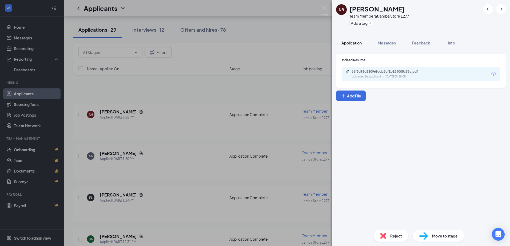
click at [354, 42] on span "Application" at bounding box center [351, 43] width 20 height 5
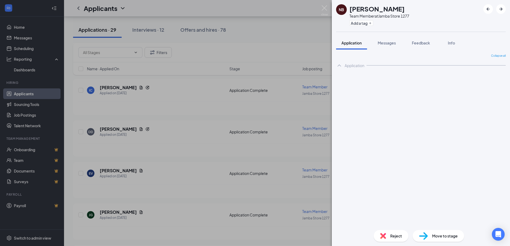
scroll to position [8172, 0]
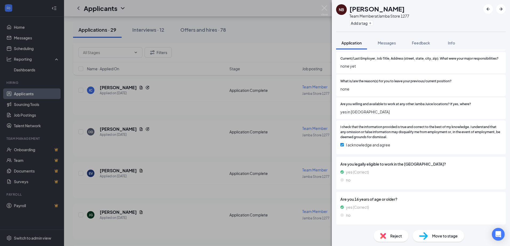
click at [389, 231] on div "Reject" at bounding box center [390, 236] width 35 height 12
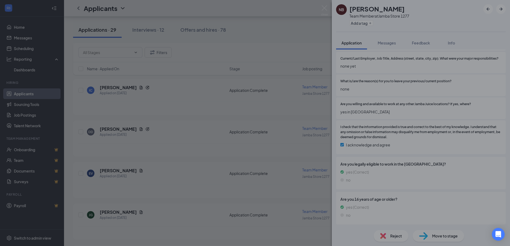
scroll to position [180, 0]
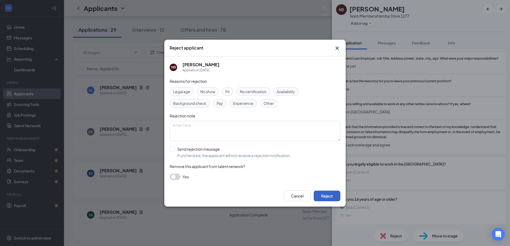
click at [319, 194] on button "Reject" at bounding box center [326, 196] width 27 height 11
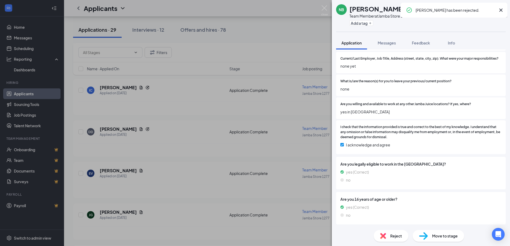
click at [322, 8] on img at bounding box center [324, 10] width 7 height 10
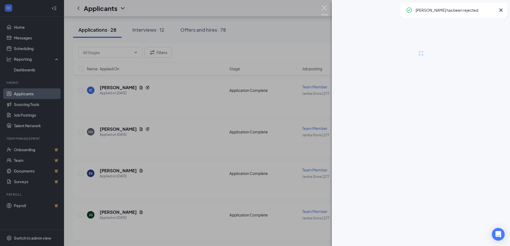
click at [322, 8] on div "Applicants JP" at bounding box center [287, 8] width 446 height 17
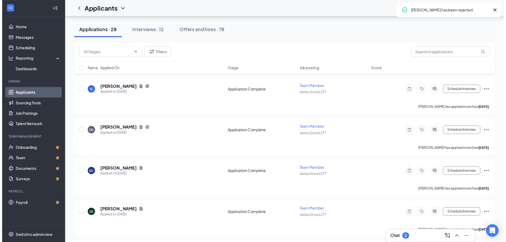
scroll to position [8301, 0]
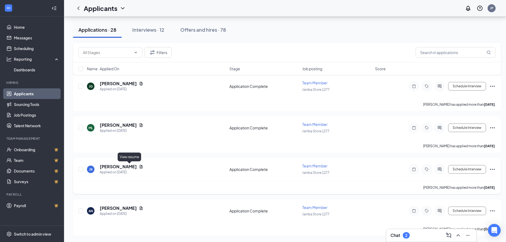
click at [140, 166] on icon "Document" at bounding box center [141, 166] width 3 height 3
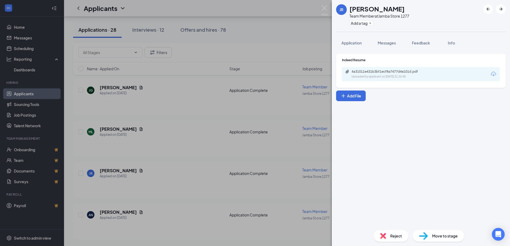
click at [363, 75] on div "Uploaded by applicant on [DATE] 21:26:50" at bounding box center [391, 77] width 80 height 4
click at [389, 231] on div "Reject" at bounding box center [390, 236] width 35 height 12
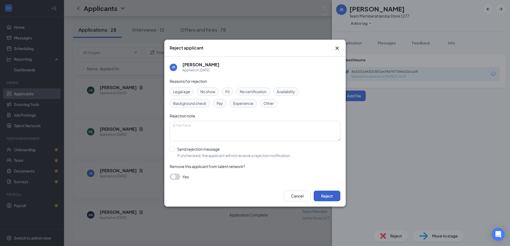
click at [323, 197] on button "Reject" at bounding box center [326, 196] width 27 height 11
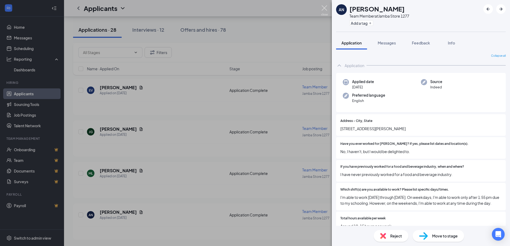
click at [324, 8] on img at bounding box center [324, 10] width 7 height 10
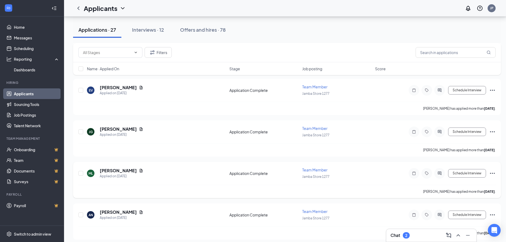
click at [123, 168] on div "Mari Luna" at bounding box center [121, 171] width 43 height 6
click at [140, 170] on icon "Document" at bounding box center [141, 170] width 3 height 3
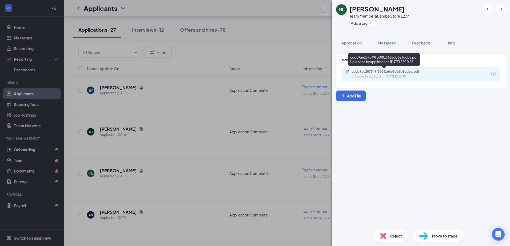
click at [389, 74] on div "cddc9ae287549f5608166e8db3e3ddba.pdf Uploaded by applicant on Aug 24, 2025 at 2…" at bounding box center [388, 74] width 86 height 9
click at [347, 44] on span "Application" at bounding box center [351, 43] width 20 height 5
click at [356, 42] on span "Application" at bounding box center [351, 43] width 20 height 5
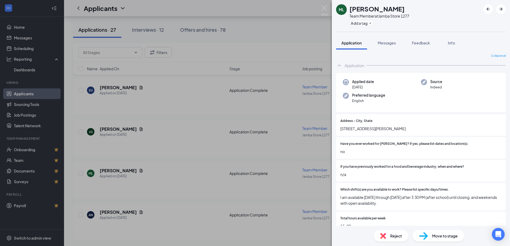
scroll to position [191, 0]
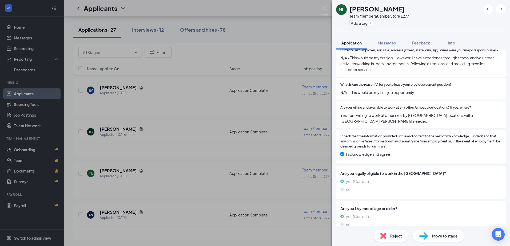
click at [393, 240] on div "Reject" at bounding box center [390, 236] width 35 height 12
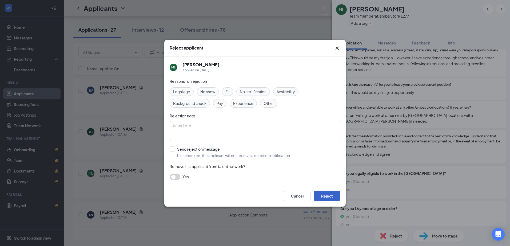
click at [331, 195] on button "Reject" at bounding box center [326, 196] width 27 height 11
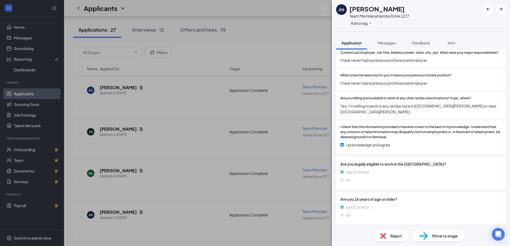
click at [327, 9] on div "AN Aubrey Neary Team Member at Jamba Store 1277 Add a tag Application Messages …" at bounding box center [255, 123] width 510 height 246
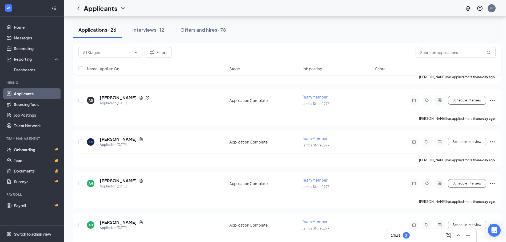
scroll to position [7719, 0]
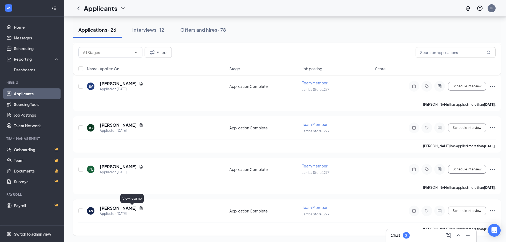
click at [135, 209] on div "AN Aubrey Neary Applied on Aug 23" at bounding box center [156, 210] width 139 height 11
click at [496, 215] on div "AN Aubrey Neary Applied on Aug 23 Application Complete Team Member Jamba Store …" at bounding box center [286, 218] width 427 height 36
click at [492, 211] on icon "Ellipses" at bounding box center [492, 211] width 5 height 1
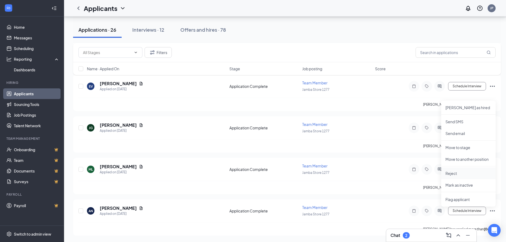
click at [466, 172] on p "Reject" at bounding box center [468, 173] width 46 height 5
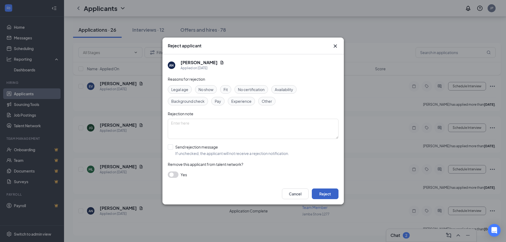
click at [325, 194] on button "Reject" at bounding box center [325, 194] width 27 height 11
click at [337, 46] on div "Filters" at bounding box center [286, 52] width 427 height 19
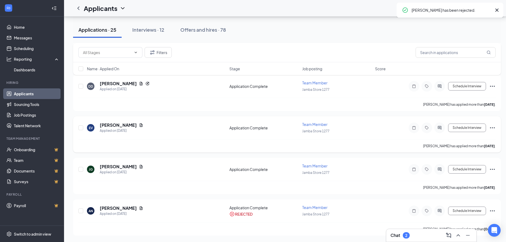
scroll to position [7428, 0]
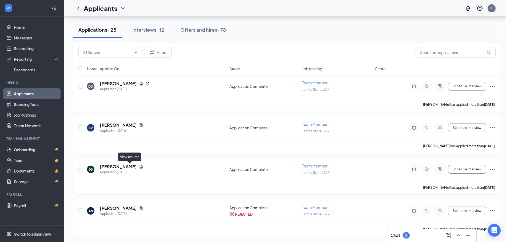
click at [139, 168] on icon "Document" at bounding box center [141, 167] width 4 height 4
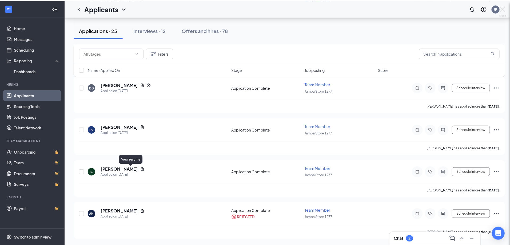
scroll to position [7424, 0]
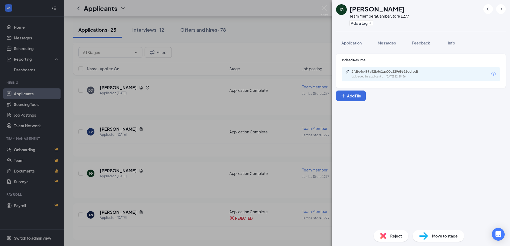
click at [348, 71] on icon "Paperclip" at bounding box center [347, 72] width 4 height 4
click at [392, 232] on div "Reject" at bounding box center [390, 236] width 35 height 12
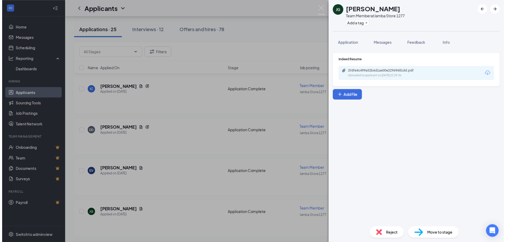
scroll to position [7133, 0]
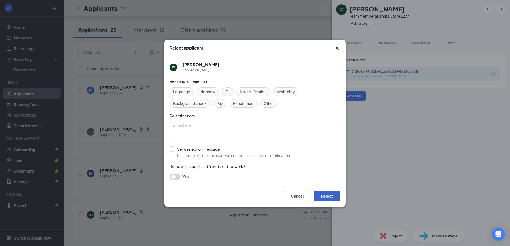
click at [326, 196] on button "Reject" at bounding box center [326, 196] width 27 height 11
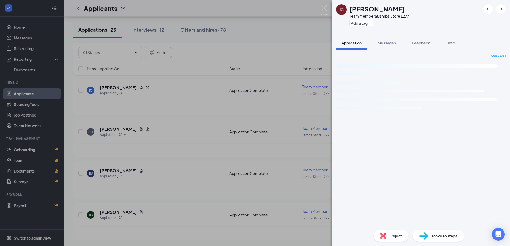
click at [324, 8] on img at bounding box center [324, 10] width 7 height 10
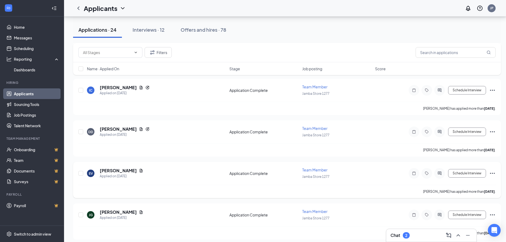
scroll to position [7137, 0]
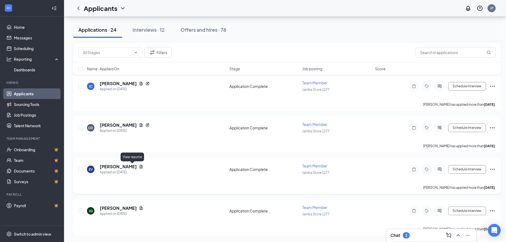
click at [139, 168] on icon "Document" at bounding box center [141, 167] width 4 height 4
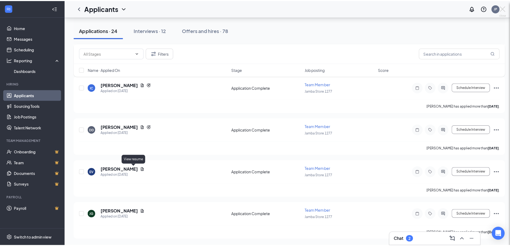
scroll to position [7133, 0]
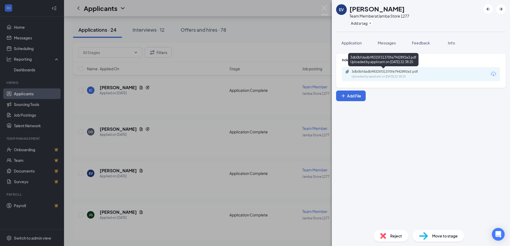
click at [362, 73] on div "3db0bfdadb98325f31370fe7942892e3.pdf" at bounding box center [388, 72] width 75 height 4
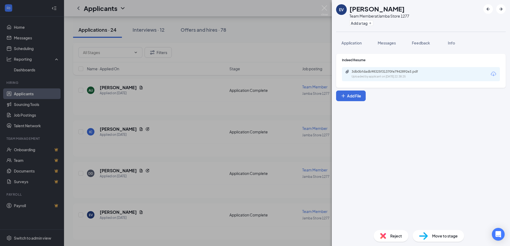
click at [360, 43] on span "Application" at bounding box center [351, 43] width 20 height 5
click at [348, 45] on span "Application" at bounding box center [351, 43] width 20 height 5
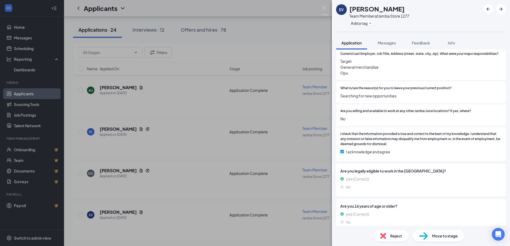
scroll to position [195, 0]
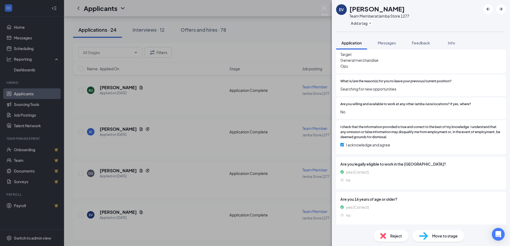
click at [392, 233] on span "Reject" at bounding box center [396, 236] width 12 height 6
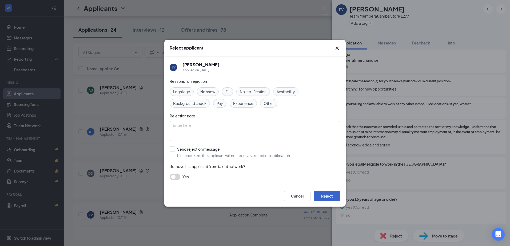
click at [321, 199] on button "Reject" at bounding box center [326, 196] width 27 height 11
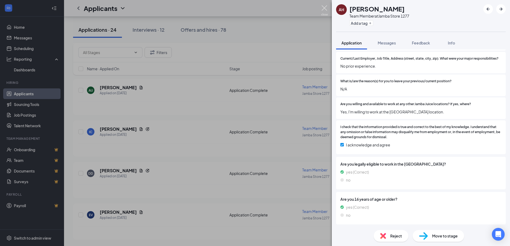
click at [323, 9] on img at bounding box center [324, 10] width 7 height 10
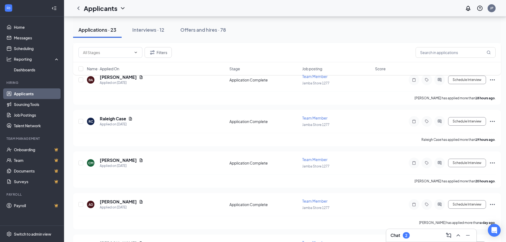
scroll to position [6846, 0]
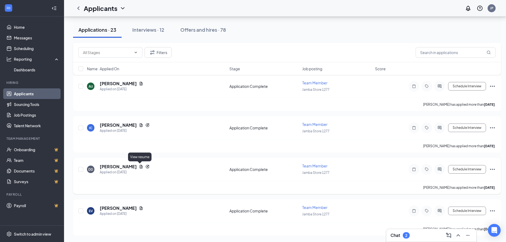
click at [139, 166] on icon "Document" at bounding box center [141, 167] width 4 height 4
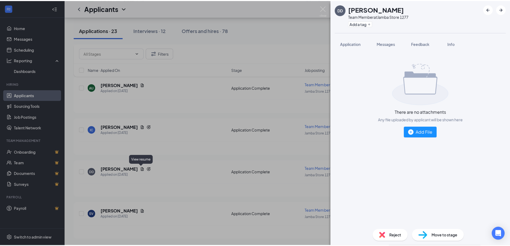
scroll to position [6842, 0]
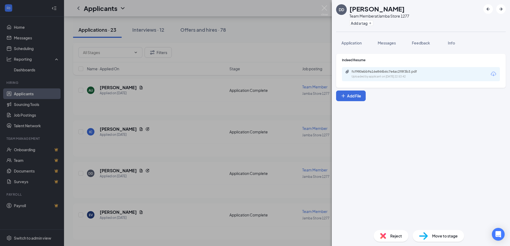
click at [366, 68] on div "fcf980ebb9a16e844b6c7e4ac2f8f3b3.pdf Uploaded by applicant on Aug 24, 2025 at 2…" at bounding box center [421, 74] width 158 height 14
click at [367, 72] on div "fcf980ebb9a16e844b6c7e4ac2f8f3b3.pdf" at bounding box center [388, 72] width 75 height 4
click at [360, 44] on span "Application" at bounding box center [351, 43] width 20 height 5
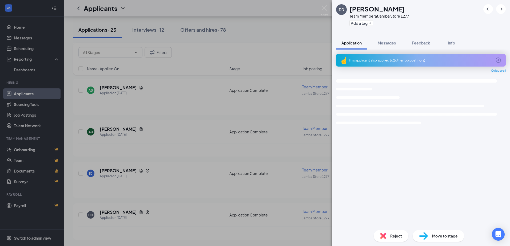
click at [373, 73] on div "This applicant also applied to 2 other job posting(s) Collapse all Loading inte…" at bounding box center [420, 140] width 169 height 172
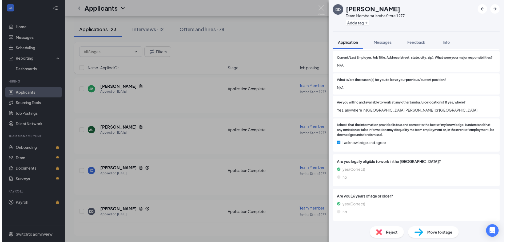
scroll to position [0, 0]
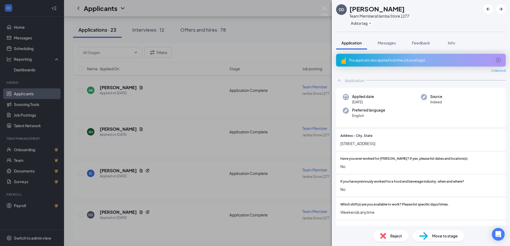
click at [495, 61] on icon "ArrowCircle" at bounding box center [498, 60] width 6 height 6
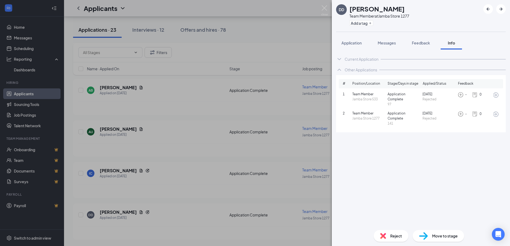
click at [393, 236] on span "Reject" at bounding box center [396, 236] width 12 height 6
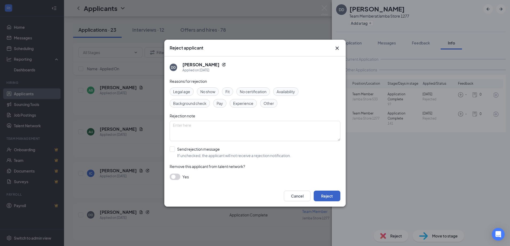
click at [318, 200] on button "Reject" at bounding box center [326, 196] width 27 height 11
click at [319, 199] on button "Reject" at bounding box center [326, 196] width 27 height 11
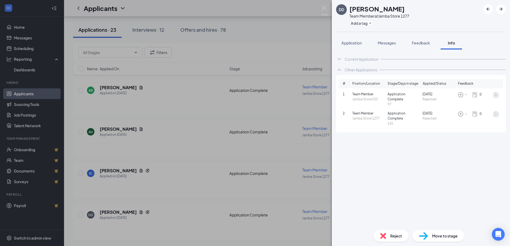
click at [325, 11] on img at bounding box center [324, 10] width 7 height 10
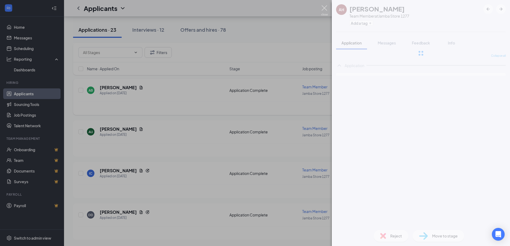
click at [321, 7] on div "Applicants JP" at bounding box center [287, 8] width 446 height 17
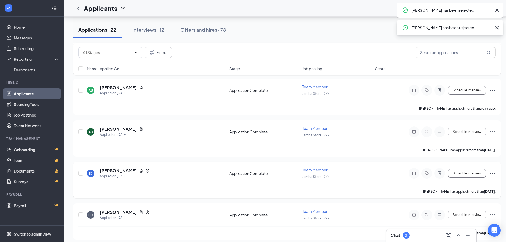
scroll to position [6555, 0]
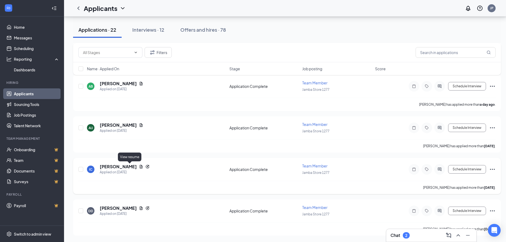
click at [139, 165] on icon "Document" at bounding box center [141, 167] width 4 height 4
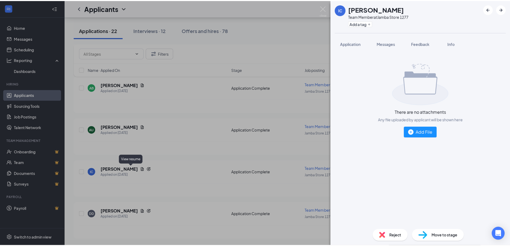
scroll to position [6551, 0]
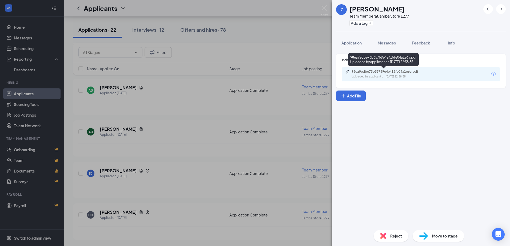
click at [382, 68] on div "98ea9edbe73b35759e4e415fe04a1e6a.pdf Uploaded by applicant on Aug 24, 2025 at 2…" at bounding box center [383, 60] width 71 height 15
click at [383, 71] on div "98ea9edbe73b35759e4e415fe04a1e6a.pdf" at bounding box center [388, 72] width 75 height 4
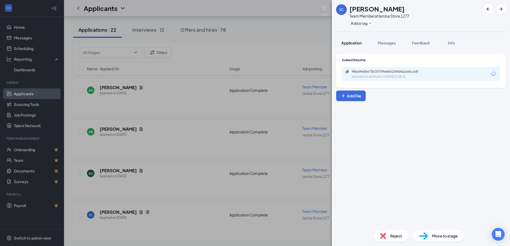
click at [351, 38] on button "Application" at bounding box center [351, 42] width 31 height 13
click at [351, 40] on button "Application" at bounding box center [351, 42] width 31 height 13
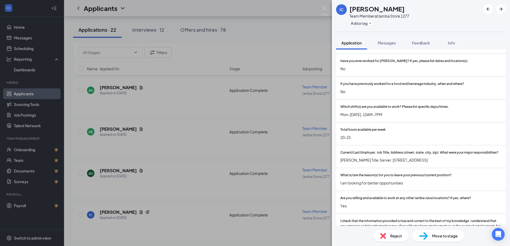
scroll to position [0, 0]
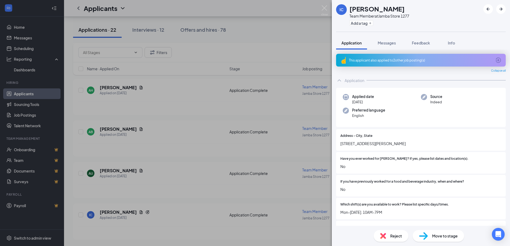
click at [457, 63] on div "This applicant also applied to 2 other job posting(s)" at bounding box center [420, 60] width 169 height 13
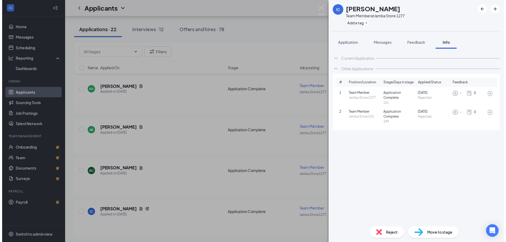
scroll to position [6260, 0]
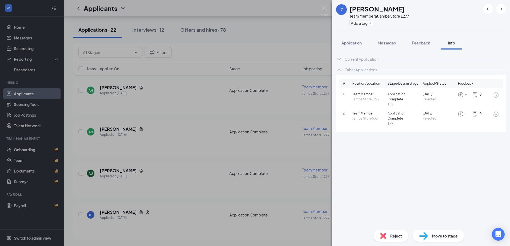
click at [432, 233] on span "Move to stage" at bounding box center [445, 236] width 26 height 6
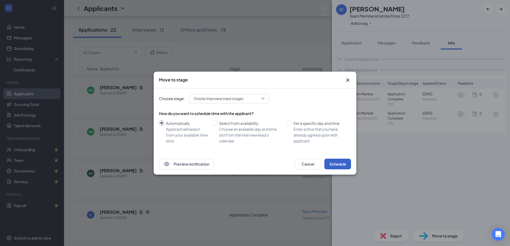
click at [334, 164] on button "Schedule" at bounding box center [337, 164] width 27 height 11
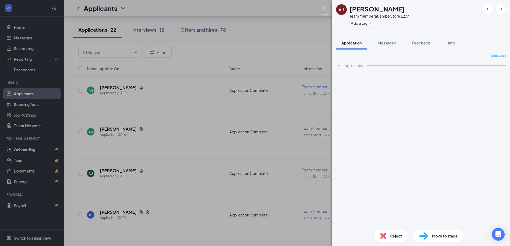
click at [327, 7] on img at bounding box center [324, 10] width 7 height 10
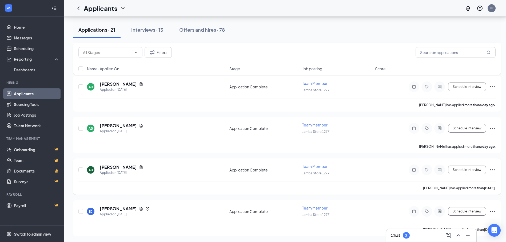
scroll to position [6264, 0]
click at [139, 167] on icon "Document" at bounding box center [141, 167] width 4 height 4
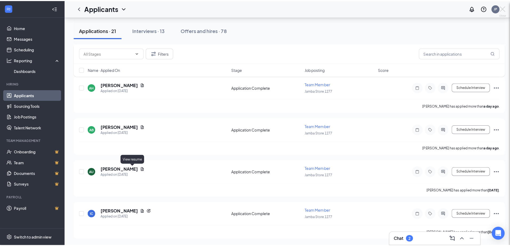
scroll to position [6260, 0]
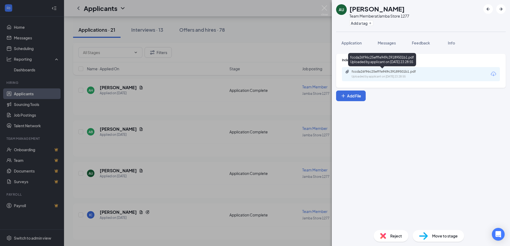
drag, startPoint x: 368, startPoint y: 72, endPoint x: 359, endPoint y: 51, distance: 22.5
click at [368, 72] on div "fccda26f96c25efffe949c39189501b1.pdf" at bounding box center [388, 72] width 75 height 4
click at [391, 236] on span "Reject" at bounding box center [396, 236] width 12 height 6
click at [377, 233] on div "Reject applicant AU [PERSON_NAME] Applied on [DATE] Reasons for rejection Legal…" at bounding box center [255, 123] width 510 height 246
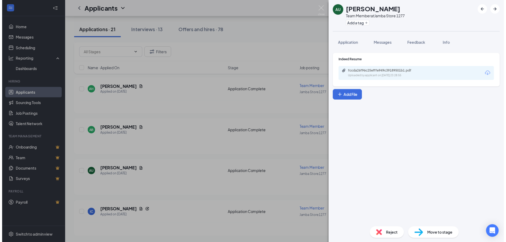
scroll to position [5969, 0]
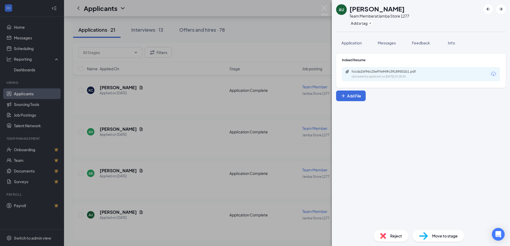
click at [386, 234] on div "Reject" at bounding box center [390, 236] width 35 height 12
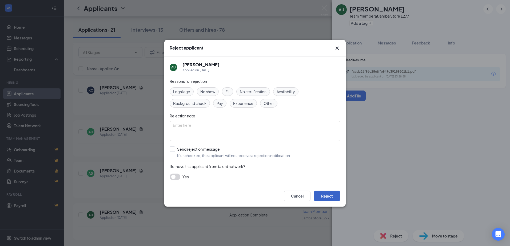
click at [322, 199] on button "Reject" at bounding box center [326, 196] width 27 height 11
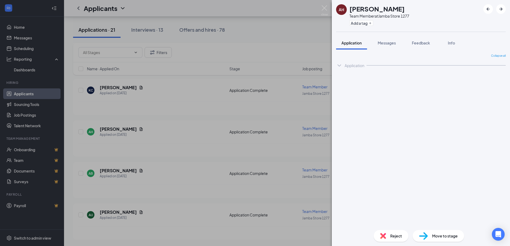
click at [323, 7] on img at bounding box center [324, 10] width 7 height 10
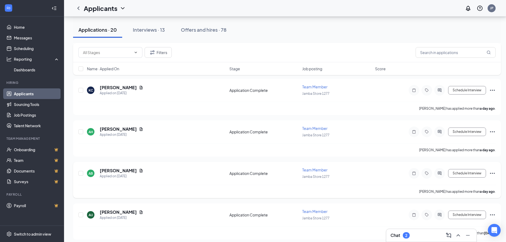
scroll to position [5973, 0]
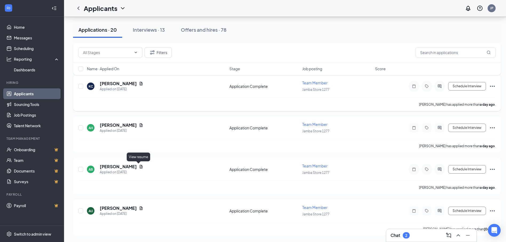
drag, startPoint x: 138, startPoint y: 168, endPoint x: 225, endPoint y: 81, distance: 123.4
click at [139, 168] on icon "Document" at bounding box center [141, 167] width 4 height 4
click at [138, 171] on div "AB [PERSON_NAME] Team Member at Jamba Store 1277 Add a tag Application Messages…" at bounding box center [253, 121] width 506 height 242
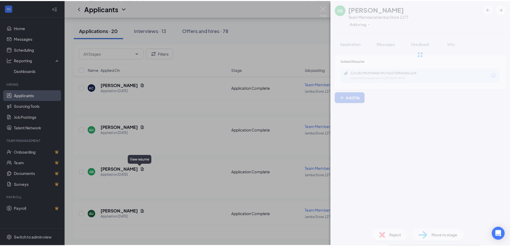
scroll to position [5969, 0]
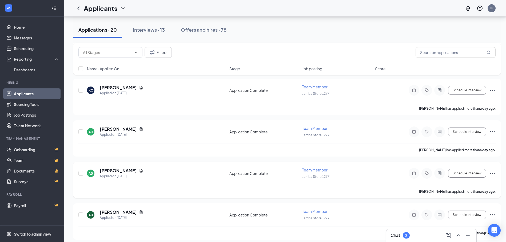
click at [139, 171] on icon "Document" at bounding box center [141, 171] width 4 height 4
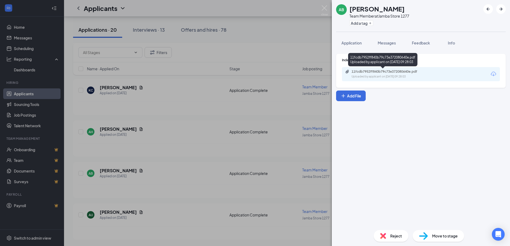
click at [380, 75] on div "Uploaded by applicant on Aug 25, 2025 at 09:28:03" at bounding box center [391, 77] width 80 height 4
click at [386, 229] on div "Reject Move to stage" at bounding box center [420, 236] width 178 height 20
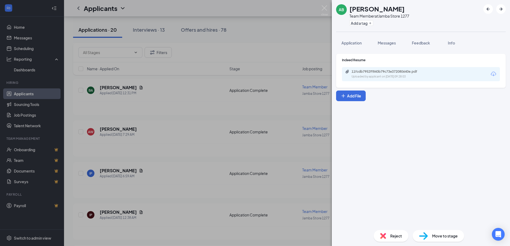
click at [386, 230] on div "Reject" at bounding box center [390, 236] width 35 height 12
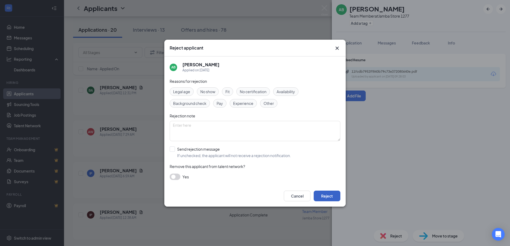
click at [329, 194] on button "Reject" at bounding box center [326, 196] width 27 height 11
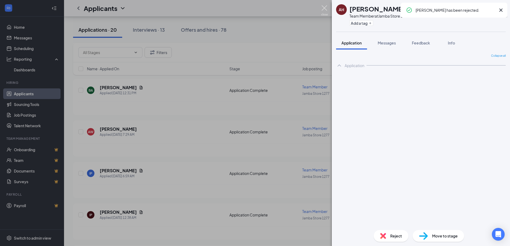
click at [324, 10] on img at bounding box center [324, 10] width 7 height 10
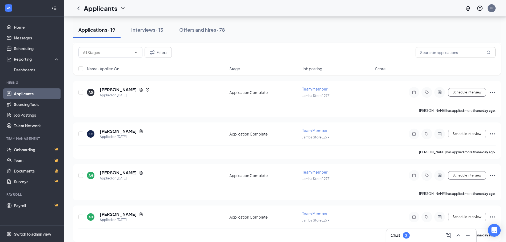
scroll to position [8592, 0]
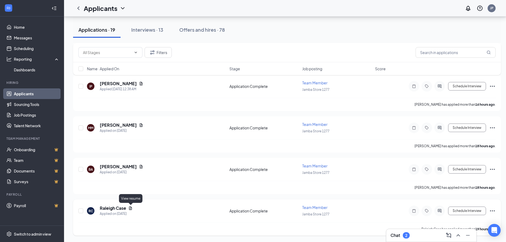
click at [130, 207] on icon "Document" at bounding box center [130, 208] width 3 height 3
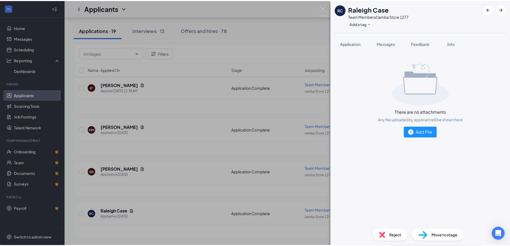
scroll to position [8588, 0]
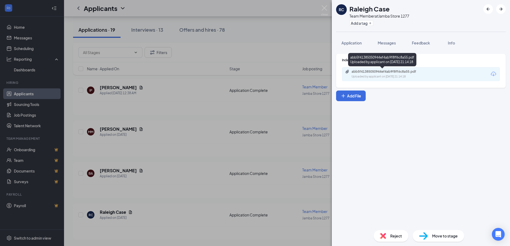
click at [418, 74] on div "abb5f41385050944ef4ab9f8ff6c8a55.pdf Uploaded by applicant on Aug 25, 2025 at 2…" at bounding box center [388, 74] width 86 height 9
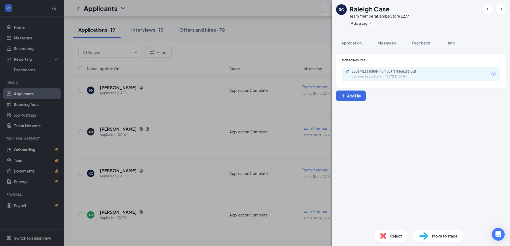
click at [390, 232] on div "Reject" at bounding box center [390, 236] width 35 height 12
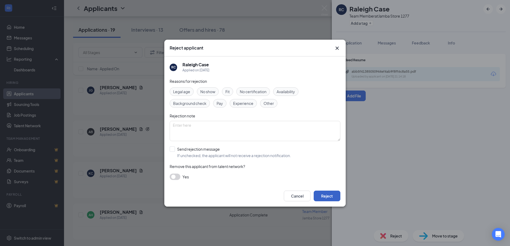
click at [327, 201] on button "Reject" at bounding box center [326, 196] width 27 height 11
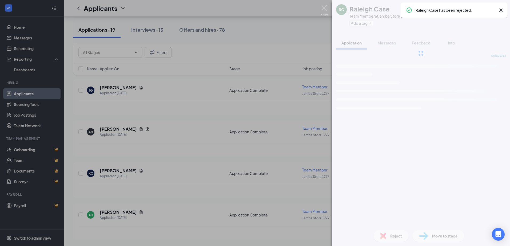
click at [324, 8] on img at bounding box center [324, 10] width 7 height 10
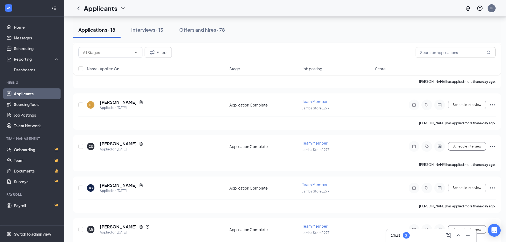
scroll to position [8550, 0]
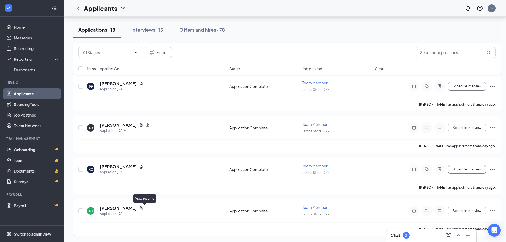
click at [143, 208] on icon "Document" at bounding box center [141, 208] width 3 height 3
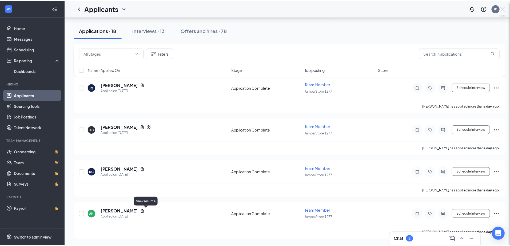
scroll to position [8546, 0]
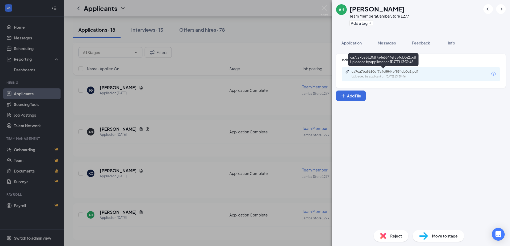
click at [366, 71] on div "ca7ca7ba8610df7a4e5844ef854db0e2.pdf" at bounding box center [388, 72] width 75 height 4
click at [361, 44] on span "Application" at bounding box center [351, 43] width 20 height 5
click at [352, 44] on span "Application" at bounding box center [351, 43] width 20 height 5
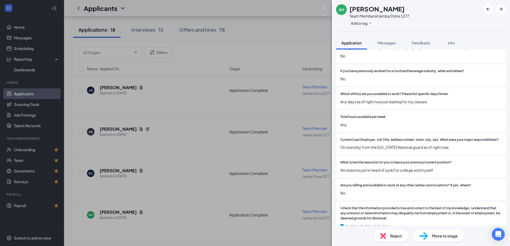
scroll to position [98, 0]
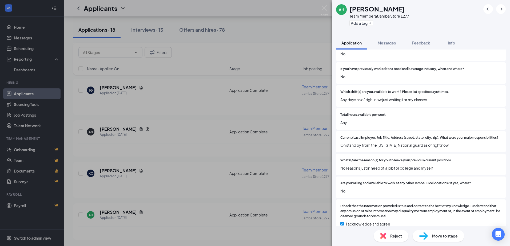
click at [393, 234] on span "Reject" at bounding box center [396, 236] width 12 height 6
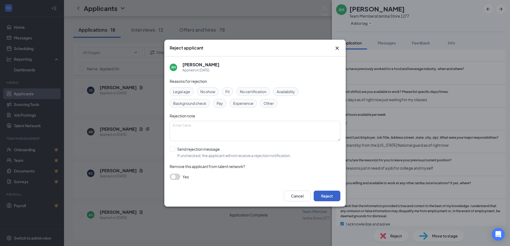
click at [330, 196] on button "Reject" at bounding box center [326, 196] width 27 height 11
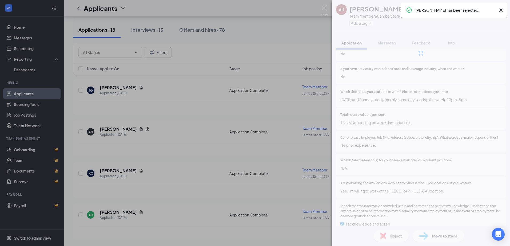
scroll to position [180, 0]
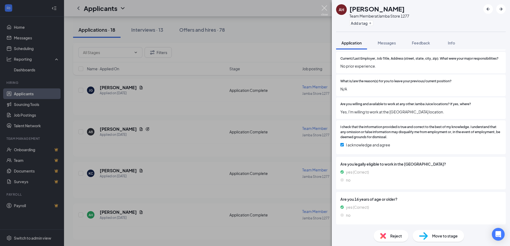
click at [324, 8] on img at bounding box center [324, 10] width 7 height 10
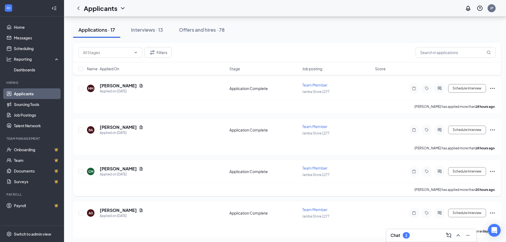
scroll to position [8093, 0]
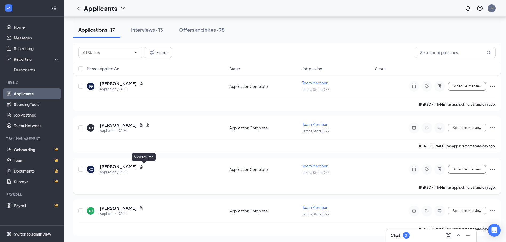
click at [143, 167] on icon "Document" at bounding box center [141, 166] width 3 height 3
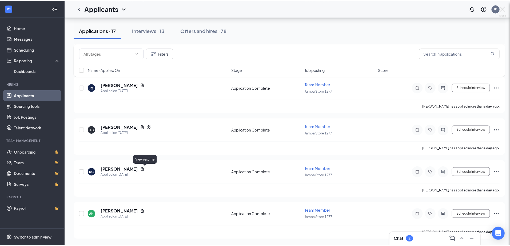
scroll to position [8089, 0]
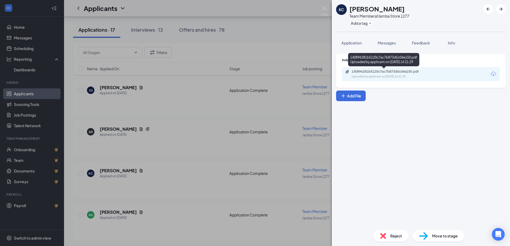
click at [391, 76] on div "Uploaded by applicant on [DATE] 14:21:29" at bounding box center [391, 77] width 80 height 4
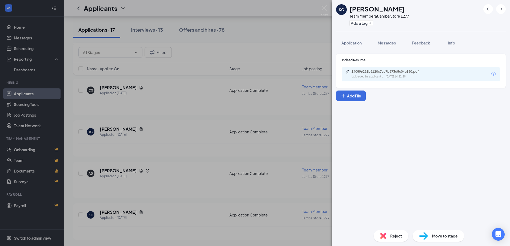
click at [391, 238] on span "Reject" at bounding box center [396, 236] width 12 height 6
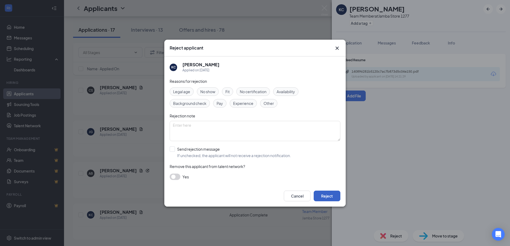
click at [315, 194] on button "Reject" at bounding box center [326, 196] width 27 height 11
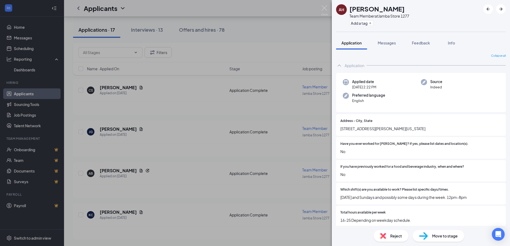
click at [326, 8] on img at bounding box center [324, 10] width 7 height 10
click at [322, 9] on img at bounding box center [324, 10] width 7 height 10
click at [321, 5] on img at bounding box center [324, 10] width 7 height 10
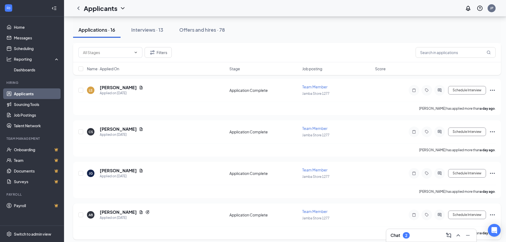
scroll to position [7178, 0]
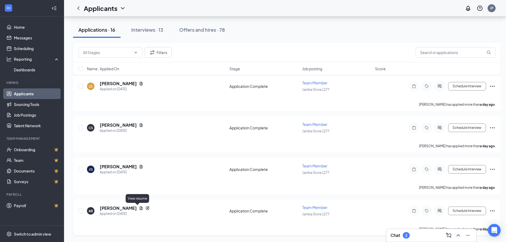
click at [139, 208] on icon "Document" at bounding box center [141, 208] width 4 height 4
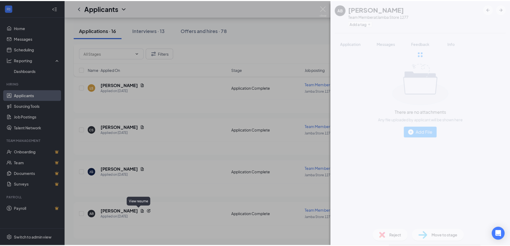
scroll to position [7174, 0]
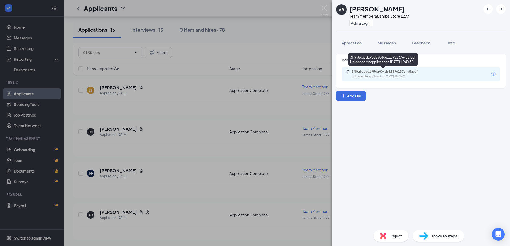
click at [394, 78] on div "Uploaded by applicant on Aug 25, 2025 at 15:40:32" at bounding box center [391, 77] width 80 height 4
click at [383, 234] on img at bounding box center [383, 236] width 6 height 6
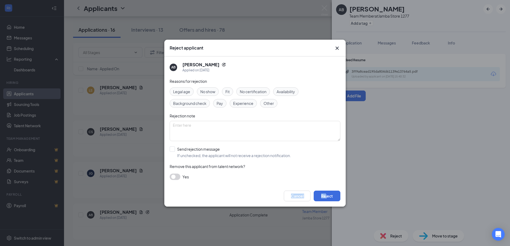
click at [325, 185] on div "Reject applicant AB araceli barragan Applied on Aug 25 Reasons for rejection Le…" at bounding box center [254, 123] width 181 height 167
drag, startPoint x: 325, startPoint y: 185, endPoint x: 327, endPoint y: 195, distance: 10.0
click at [327, 195] on button "Reject" at bounding box center [326, 196] width 27 height 11
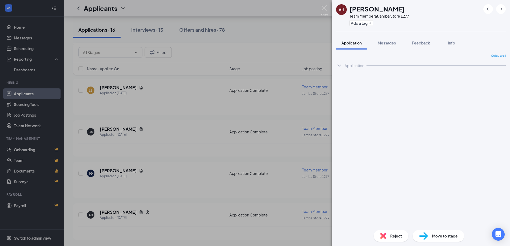
click at [323, 11] on img at bounding box center [324, 10] width 7 height 10
click at [324, 9] on img at bounding box center [324, 10] width 7 height 10
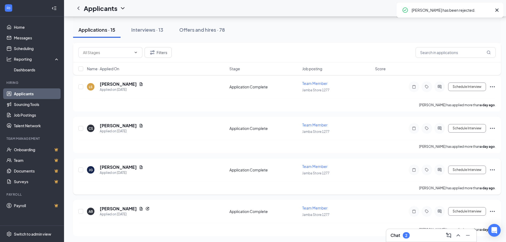
scroll to position [7178, 0]
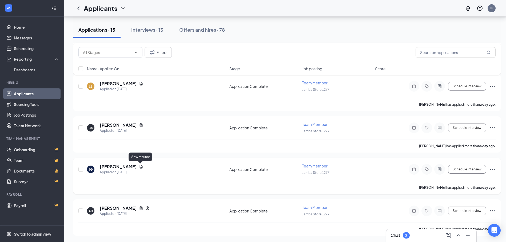
click at [140, 168] on icon "Document" at bounding box center [141, 166] width 3 height 3
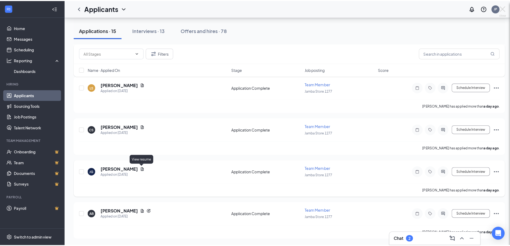
scroll to position [7174, 0]
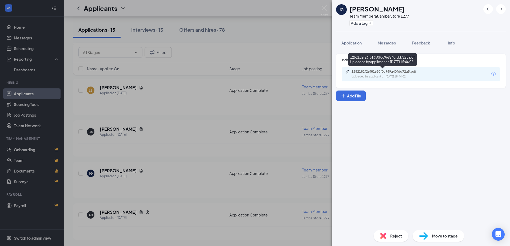
click at [382, 70] on div "1252182f26f81650f0c969a40fdd72a5.pdf" at bounding box center [388, 72] width 75 height 4
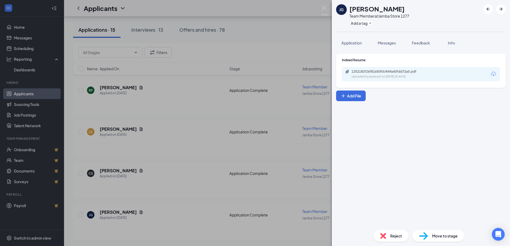
click at [384, 236] on img at bounding box center [383, 236] width 6 height 6
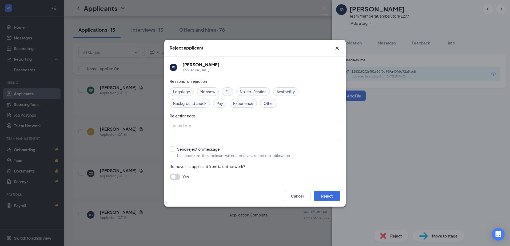
click at [326, 197] on div "Reject applicant JG Jocelyne Gerardo Applied on Aug 25 Reasons for rejection Le…" at bounding box center [255, 123] width 510 height 246
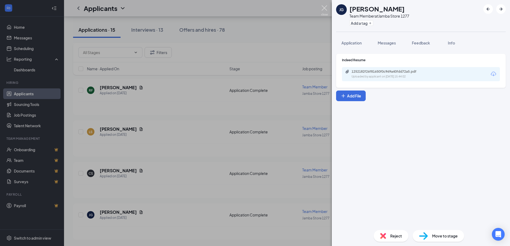
click at [321, 10] on img at bounding box center [324, 10] width 7 height 10
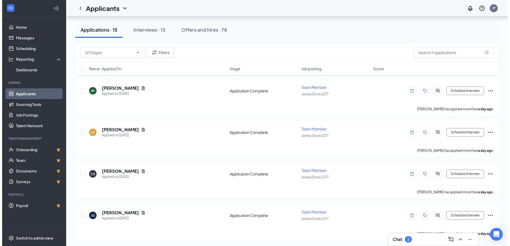
scroll to position [6717, 0]
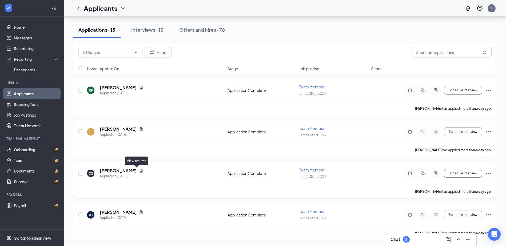
click at [139, 170] on icon "Document" at bounding box center [141, 171] width 4 height 4
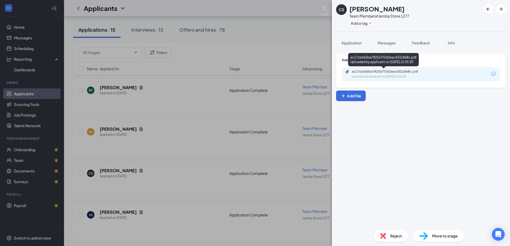
click at [367, 78] on div "Uploaded by applicant on Aug 25, 2025 at 15:55:20" at bounding box center [391, 77] width 80 height 4
click at [343, 42] on span "Application" at bounding box center [351, 43] width 20 height 5
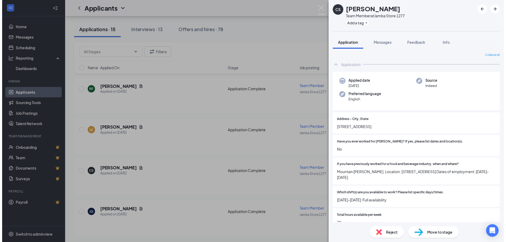
scroll to position [195, 0]
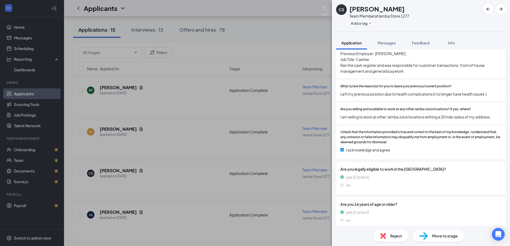
click at [397, 236] on span "Reject" at bounding box center [396, 236] width 12 height 6
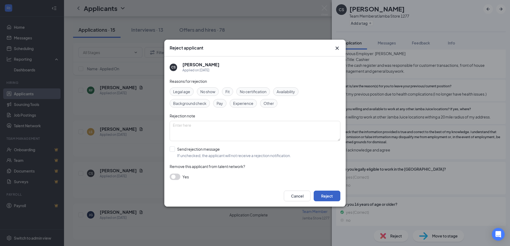
click at [325, 191] on button "Reject" at bounding box center [326, 196] width 27 height 11
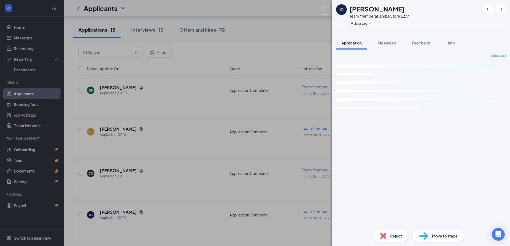
click at [323, 10] on img at bounding box center [324, 10] width 7 height 10
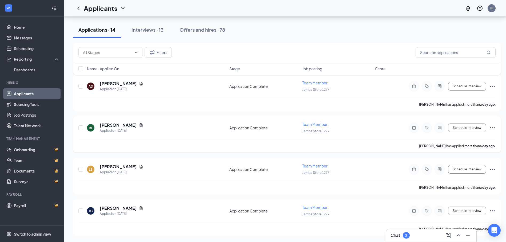
scroll to position [6264, 0]
click at [142, 125] on icon "Document" at bounding box center [141, 125] width 4 height 4
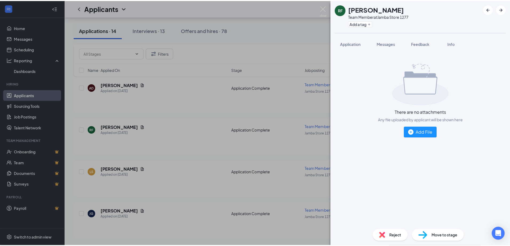
scroll to position [6260, 0]
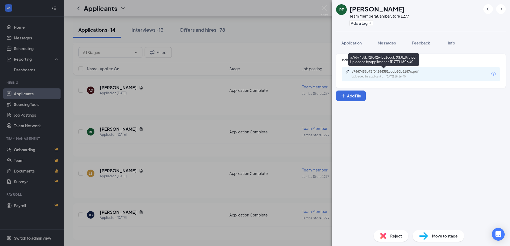
click at [410, 78] on div "Uploaded by applicant on Aug 25, 2025 at 18:16:40" at bounding box center [391, 77] width 80 height 4
click at [359, 45] on div "Application" at bounding box center [351, 42] width 20 height 5
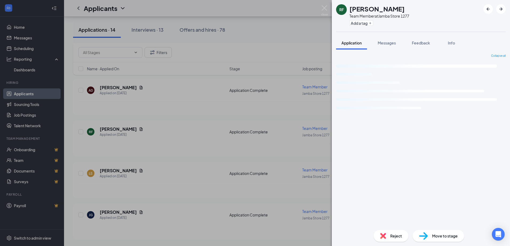
click at [357, 45] on span "Application" at bounding box center [351, 43] width 20 height 5
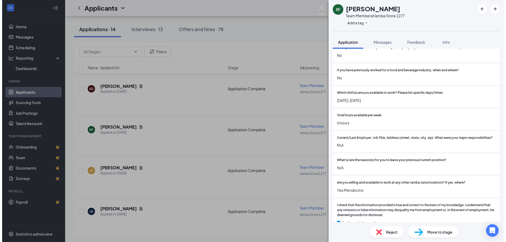
scroll to position [98, 0]
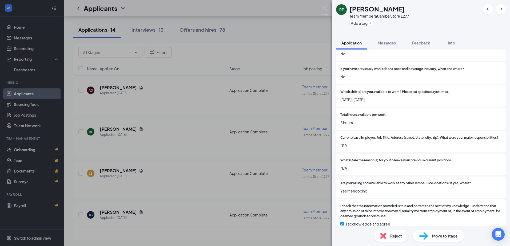
click at [393, 238] on span "Reject" at bounding box center [396, 236] width 12 height 6
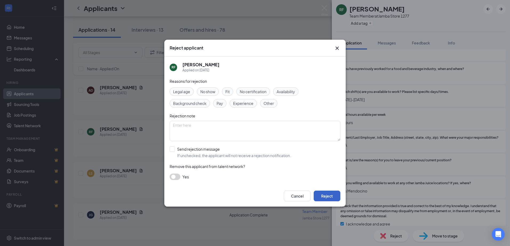
click at [334, 195] on button "Reject" at bounding box center [326, 196] width 27 height 11
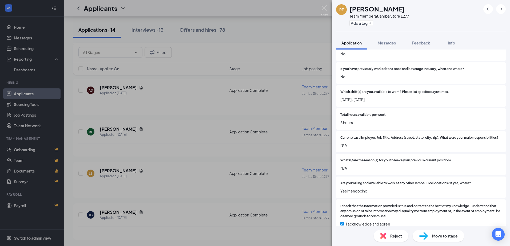
click at [323, 5] on div "RF REBECCA FLORES Team Member at Jamba Store 1277 Add a tag Application Message…" at bounding box center [255, 123] width 510 height 246
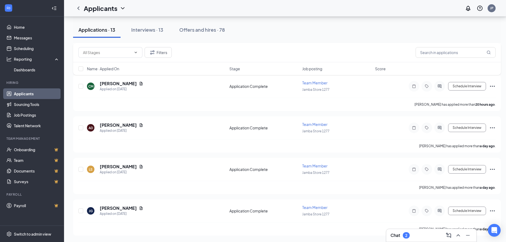
scroll to position [5807, 0]
click at [142, 84] on icon "Document" at bounding box center [141, 83] width 3 height 3
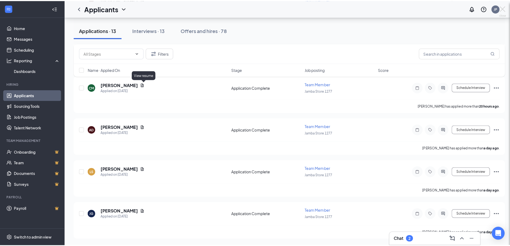
scroll to position [5803, 0]
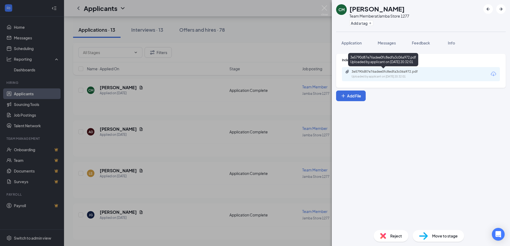
click at [383, 76] on div "Uploaded by applicant on Aug 25, 2025 at 20:32:01" at bounding box center [391, 77] width 80 height 4
click at [389, 234] on div "Reject" at bounding box center [390, 236] width 35 height 12
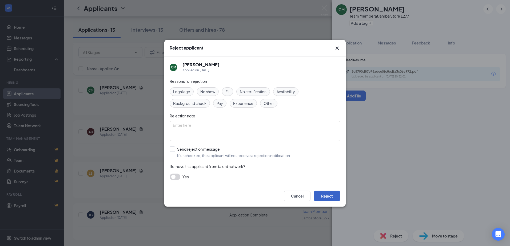
click at [330, 199] on button "Reject" at bounding box center [326, 196] width 27 height 11
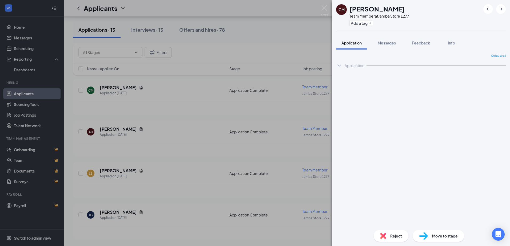
click at [326, 10] on img at bounding box center [324, 10] width 7 height 10
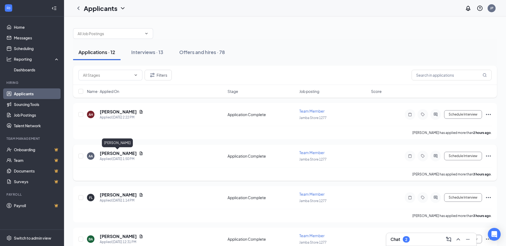
click at [139, 153] on icon "Document" at bounding box center [141, 153] width 4 height 4
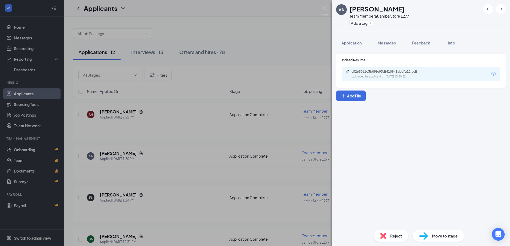
click at [374, 78] on div "Uploaded by applicant on [DATE] 13:50:52" at bounding box center [391, 77] width 80 height 4
click at [394, 237] on span "Reject" at bounding box center [396, 236] width 12 height 6
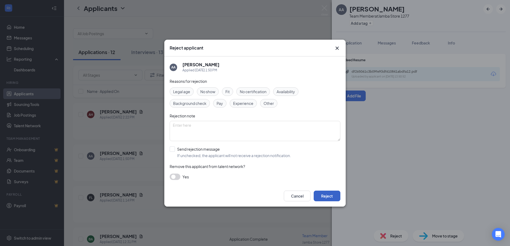
click at [330, 195] on button "Reject" at bounding box center [326, 196] width 27 height 11
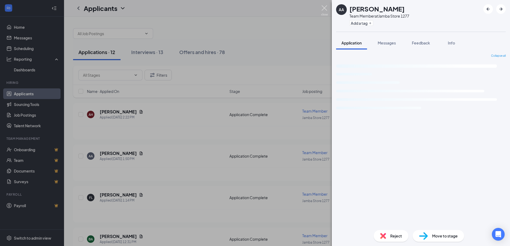
click at [325, 7] on img at bounding box center [324, 10] width 7 height 10
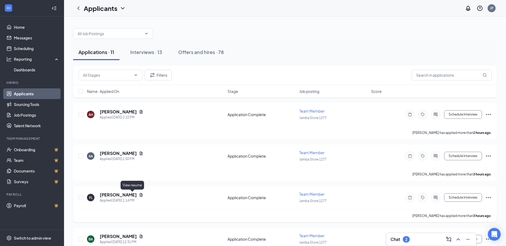
click at [140, 194] on icon "Document" at bounding box center [141, 194] width 3 height 3
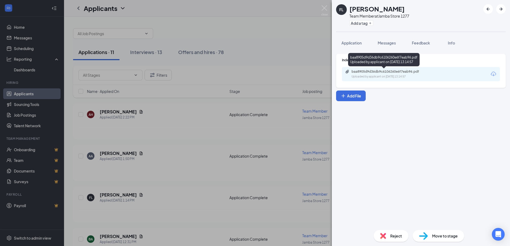
click at [362, 72] on div "baa8905d9d36db9c6106260e6f7eab96.pdf" at bounding box center [388, 72] width 75 height 4
click at [351, 43] on span "Application" at bounding box center [351, 43] width 20 height 5
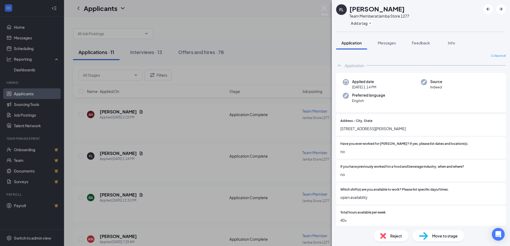
click at [404, 236] on div "Reject" at bounding box center [390, 236] width 35 height 12
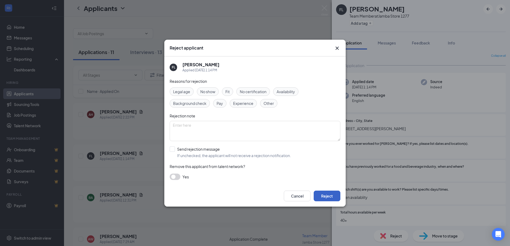
click at [321, 193] on button "Reject" at bounding box center [326, 196] width 27 height 11
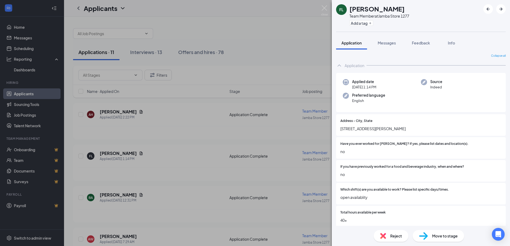
click at [325, 9] on img at bounding box center [324, 10] width 7 height 10
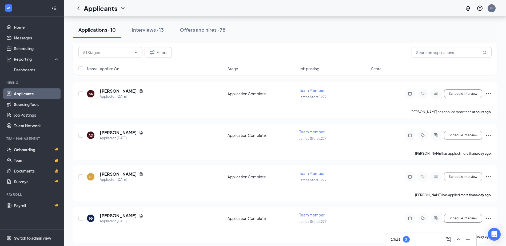
scroll to position [3517, 0]
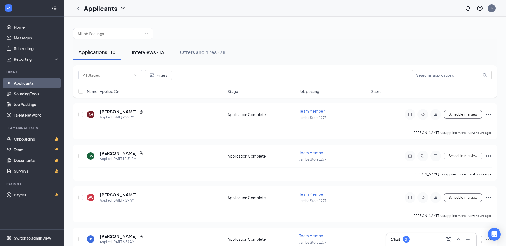
click at [155, 53] on div "Interviews · 13" at bounding box center [148, 52] width 32 height 7
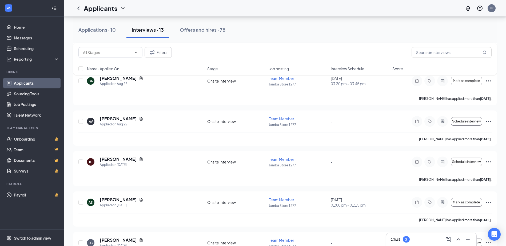
scroll to position [385, 0]
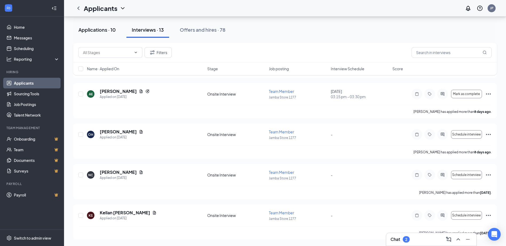
click at [93, 33] on button "Applications · 10" at bounding box center [97, 30] width 48 height 16
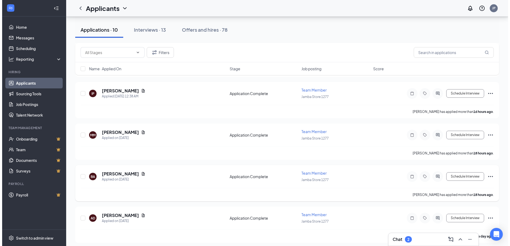
scroll to position [274, 0]
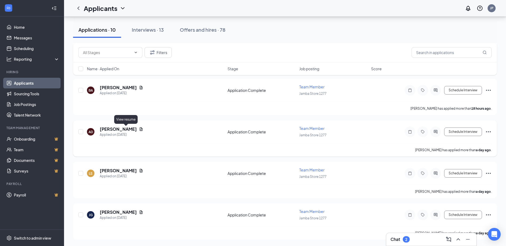
click at [140, 129] on icon "Document" at bounding box center [141, 128] width 3 height 3
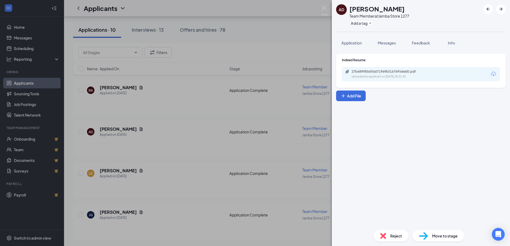
click at [377, 79] on div "27b689f8565fa071969bf1676ff64e00.pdf Uploaded by applicant on [DATE] 18:31:42" at bounding box center [421, 74] width 158 height 14
click at [377, 76] on div "Uploaded by applicant on [DATE] 18:31:42" at bounding box center [391, 77] width 80 height 4
click at [394, 238] on span "Reject" at bounding box center [396, 236] width 12 height 6
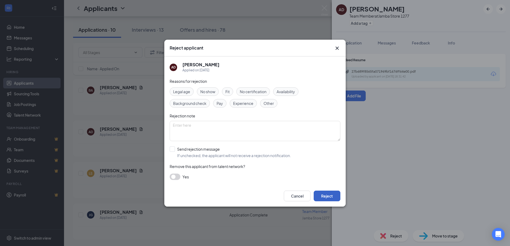
click at [330, 194] on button "Reject" at bounding box center [326, 196] width 27 height 11
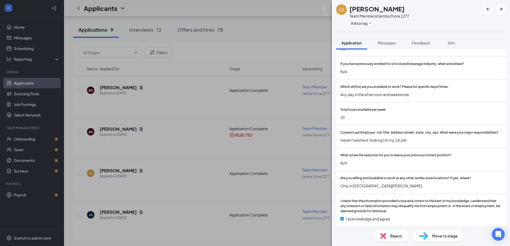
scroll to position [105, 0]
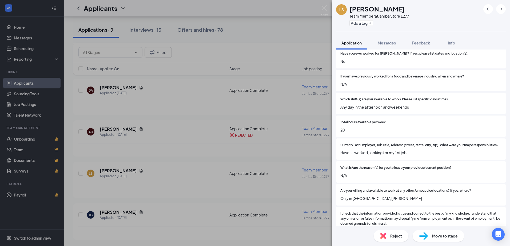
click at [393, 240] on div "Reject" at bounding box center [390, 236] width 35 height 12
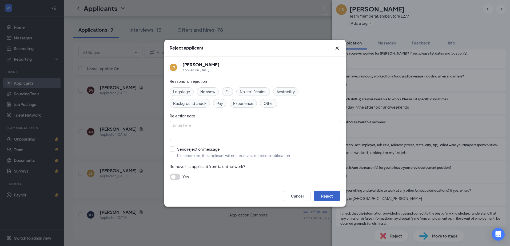
click at [328, 200] on button "Reject" at bounding box center [326, 196] width 27 height 11
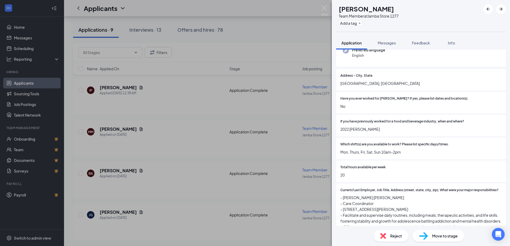
scroll to position [39, 0]
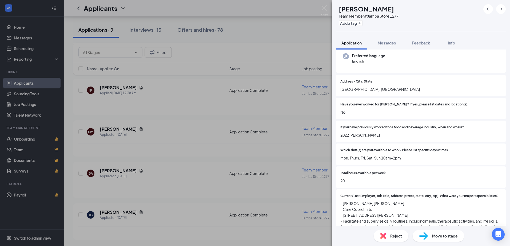
click at [395, 236] on span "Reject" at bounding box center [396, 236] width 12 height 6
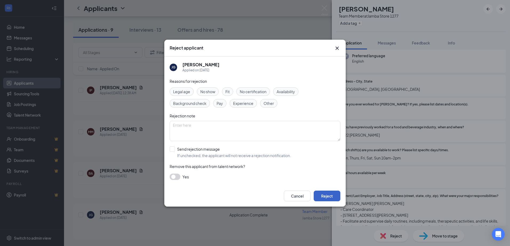
click at [336, 196] on button "Reject" at bounding box center [326, 196] width 27 height 11
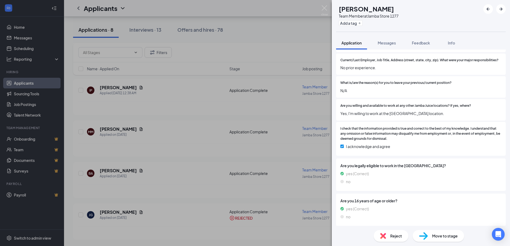
scroll to position [182, 0]
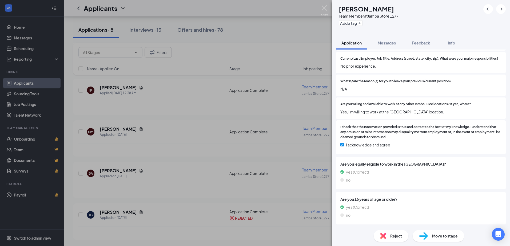
click at [322, 11] on img at bounding box center [324, 10] width 7 height 10
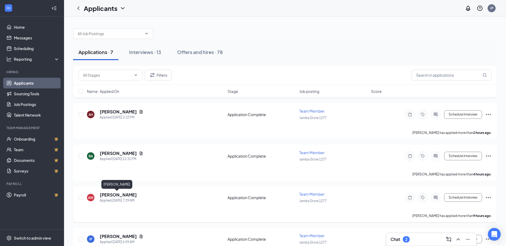
click at [121, 193] on h5 "[PERSON_NAME]" at bounding box center [118, 195] width 37 height 6
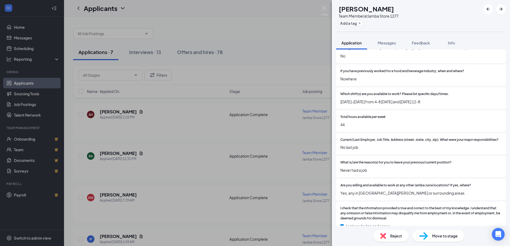
scroll to position [98, 0]
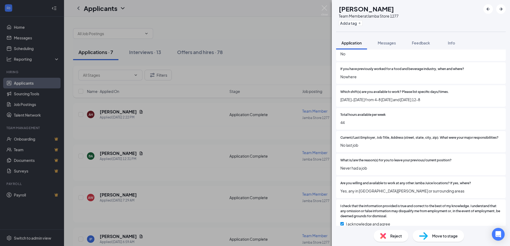
click at [387, 236] on div "Reject" at bounding box center [390, 236] width 35 height 12
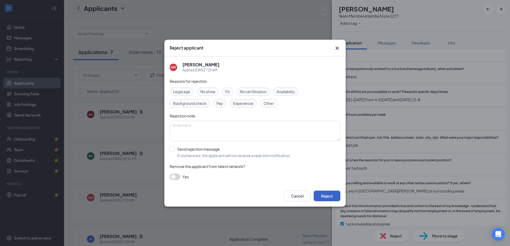
click at [326, 194] on button "Reject" at bounding box center [326, 196] width 27 height 11
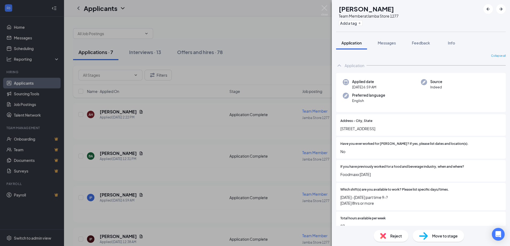
scroll to position [98, 0]
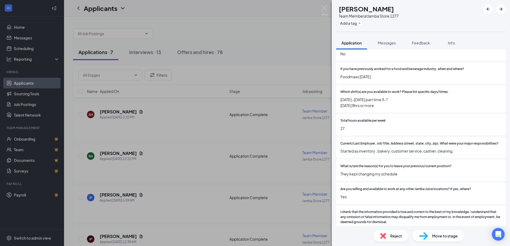
click at [398, 240] on div "Reject" at bounding box center [390, 236] width 35 height 12
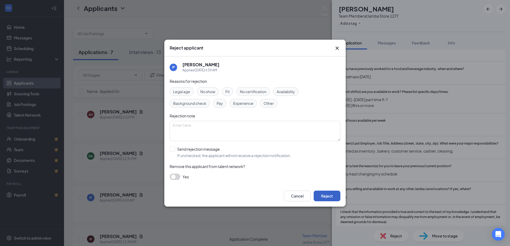
click at [324, 194] on button "Reject" at bounding box center [326, 196] width 27 height 11
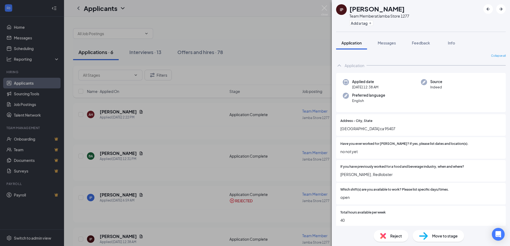
scroll to position [98, 0]
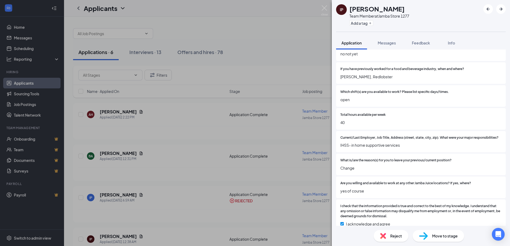
click at [394, 233] on div "Reject" at bounding box center [390, 236] width 35 height 12
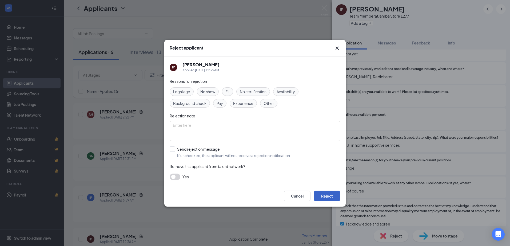
click at [326, 193] on button "Reject" at bounding box center [326, 196] width 27 height 11
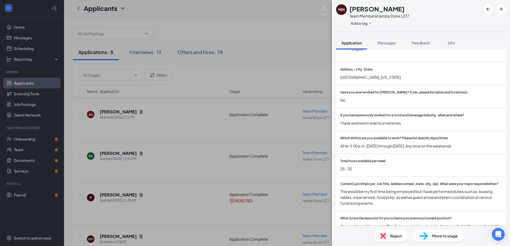
scroll to position [98, 0]
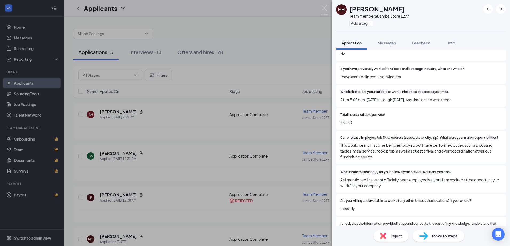
click at [390, 235] on span "Reject" at bounding box center [396, 236] width 12 height 6
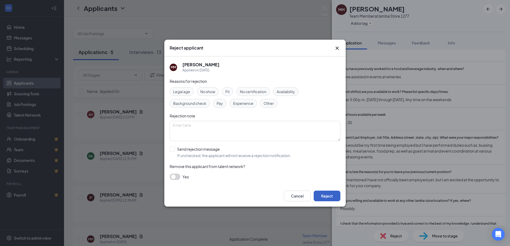
click at [333, 198] on button "Reject" at bounding box center [326, 196] width 27 height 11
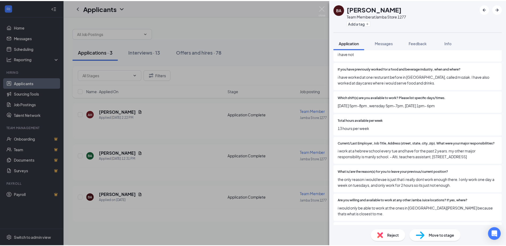
scroll to position [195, 0]
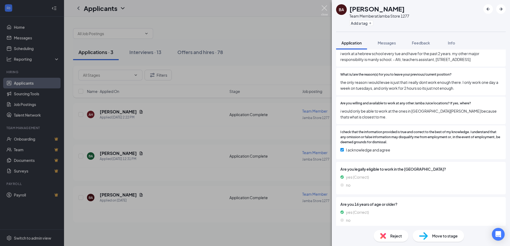
click at [324, 7] on img at bounding box center [324, 10] width 7 height 10
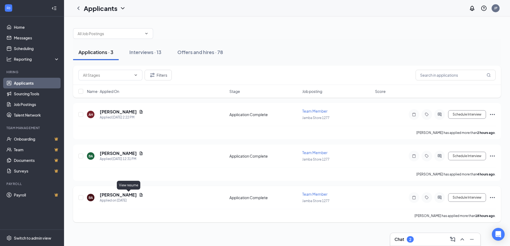
click at [139, 195] on icon "Document" at bounding box center [141, 195] width 4 height 4
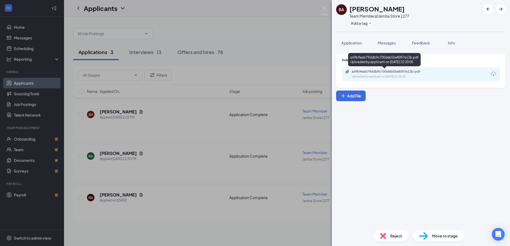
click at [367, 77] on div "Uploaded by applicant on [DATE] 22:20:05" at bounding box center [391, 77] width 80 height 4
click at [216, 118] on div "BA [PERSON_NAME] Team Member at Jamba Store 1277 Add a tag Application Messages…" at bounding box center [255, 123] width 510 height 246
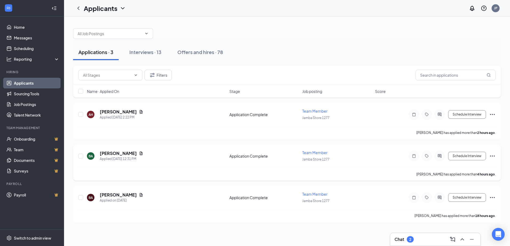
click at [139, 152] on div "[PERSON_NAME]" at bounding box center [121, 154] width 43 height 6
click at [141, 154] on icon "Document" at bounding box center [141, 153] width 3 height 3
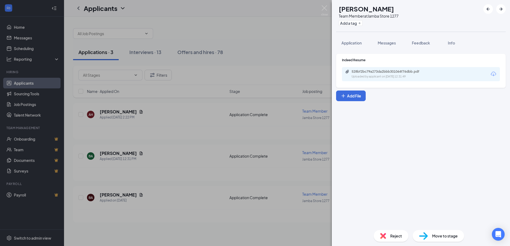
click at [326, 6] on img at bounding box center [324, 10] width 7 height 10
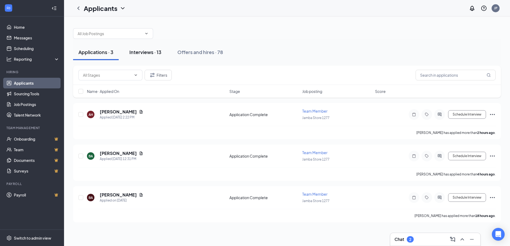
click at [139, 53] on div "Interviews · 13" at bounding box center [145, 52] width 32 height 7
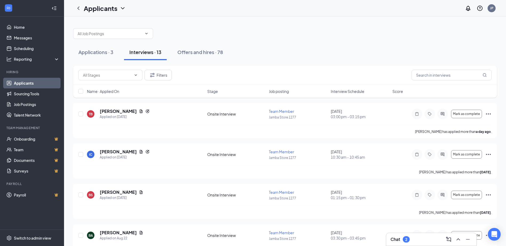
click at [434, 241] on div "Chat 2" at bounding box center [431, 239] width 82 height 9
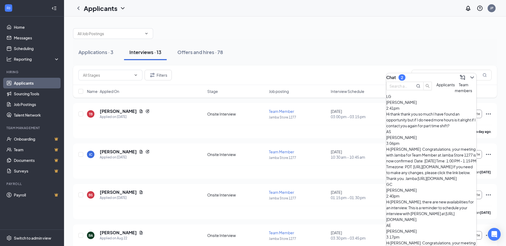
click at [422, 74] on div "Chat 2" at bounding box center [431, 77] width 90 height 9
